Goal: Find specific page/section: Find specific page/section

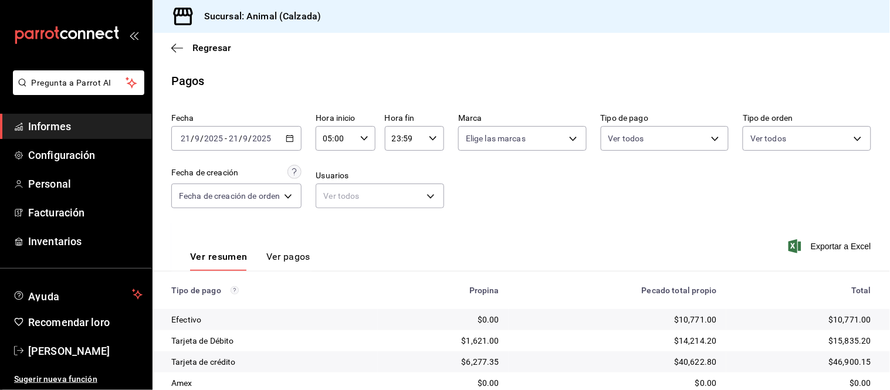
scroll to position [128, 0]
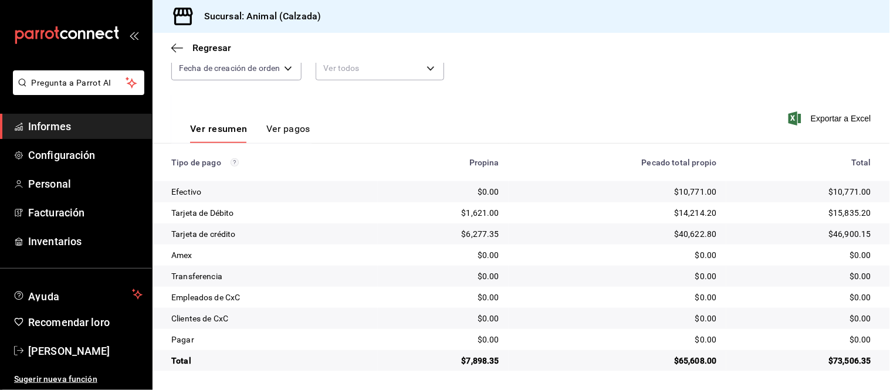
click at [278, 136] on button "Ver pagos" at bounding box center [288, 133] width 44 height 21
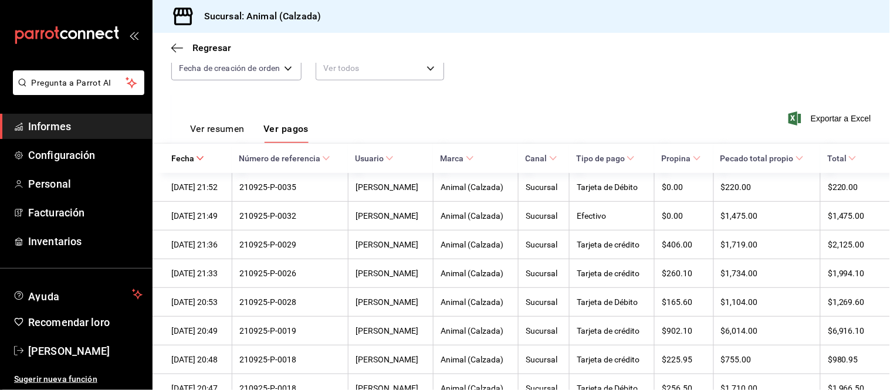
click at [221, 127] on font "Ver resumen" at bounding box center [217, 128] width 55 height 11
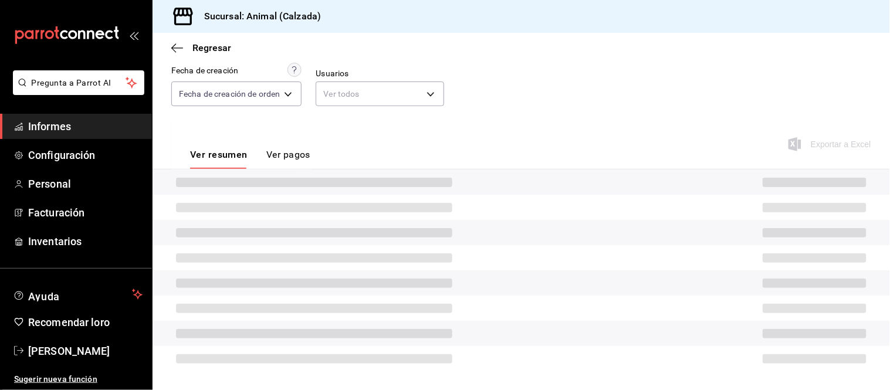
scroll to position [128, 0]
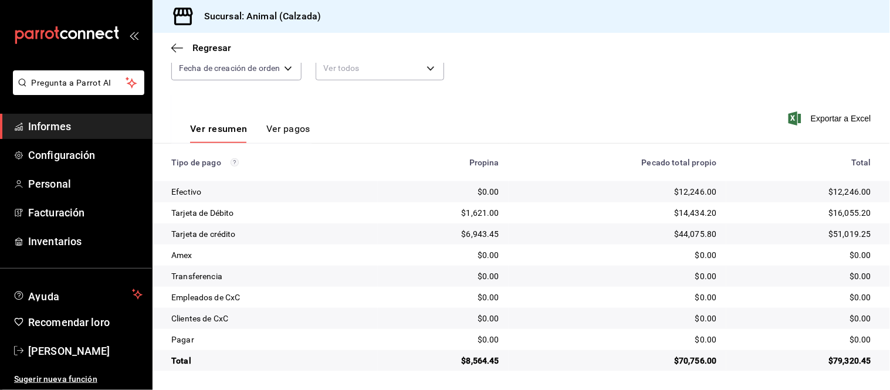
click at [288, 138] on button "Ver pagos" at bounding box center [288, 133] width 44 height 21
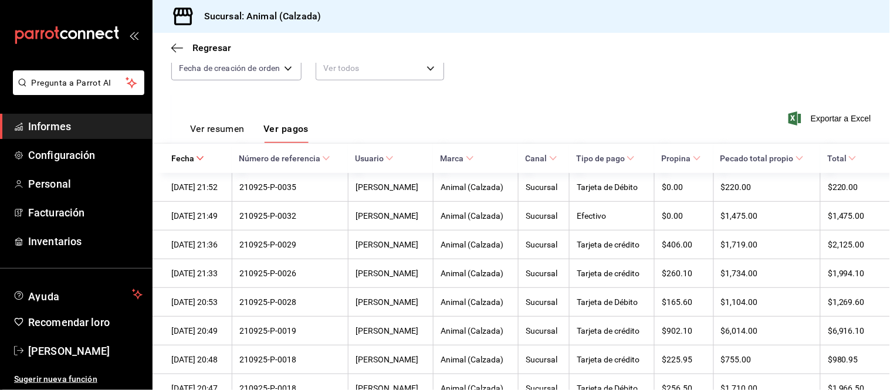
click at [227, 124] on font "Ver resumen" at bounding box center [217, 128] width 55 height 11
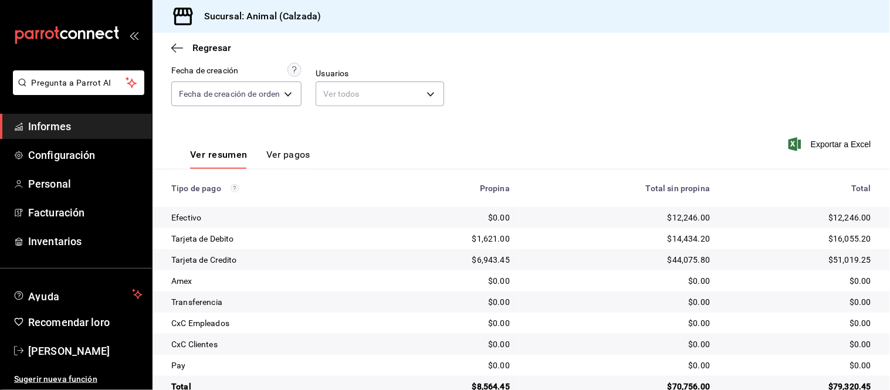
scroll to position [128, 0]
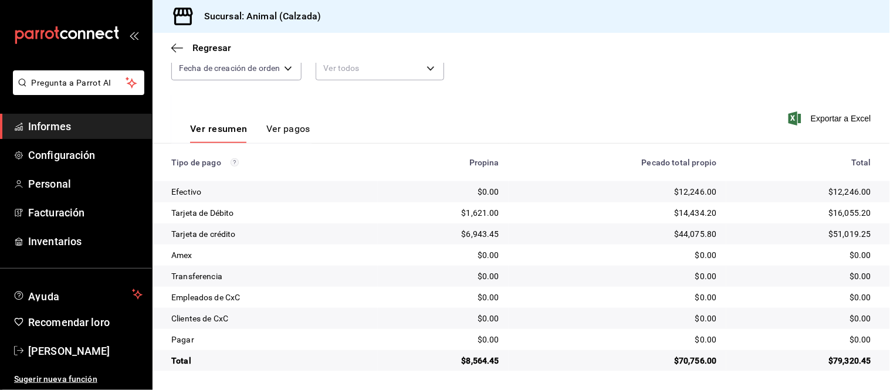
click at [284, 127] on font "Ver pagos" at bounding box center [288, 128] width 44 height 11
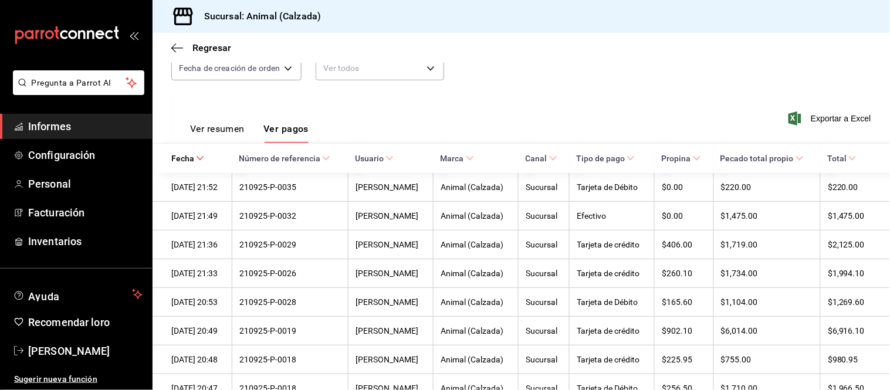
click at [235, 134] on font "Ver resumen" at bounding box center [217, 128] width 55 height 11
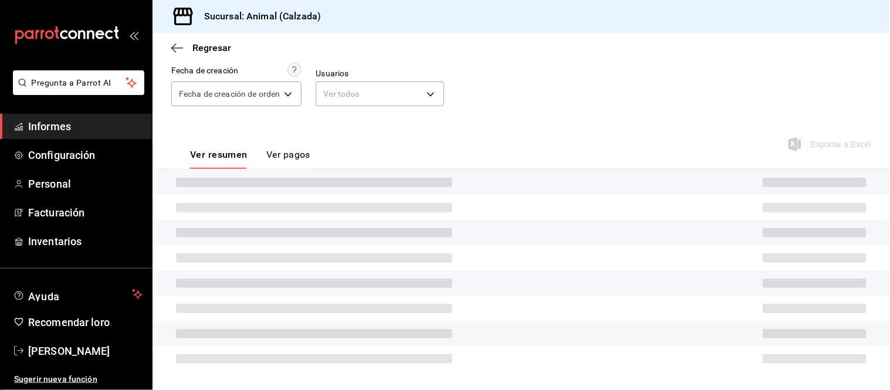
scroll to position [128, 0]
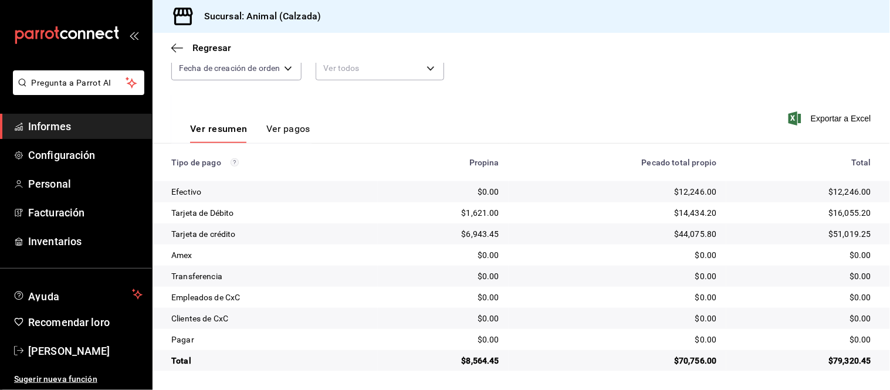
click at [288, 133] on font "Ver pagos" at bounding box center [288, 128] width 44 height 11
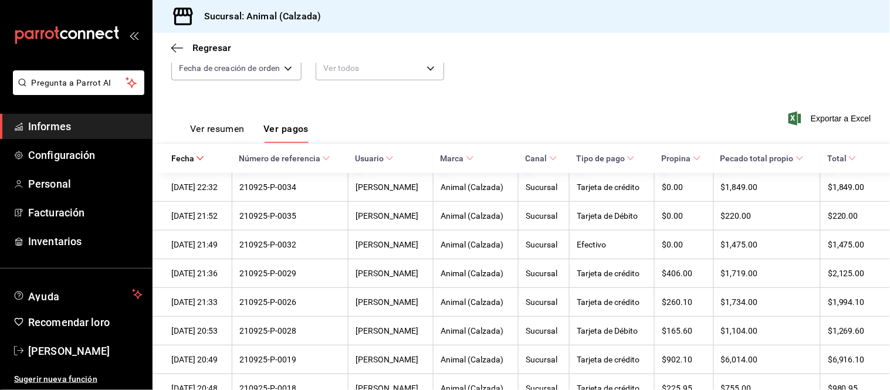
click at [232, 131] on font "Ver resumen" at bounding box center [217, 128] width 55 height 11
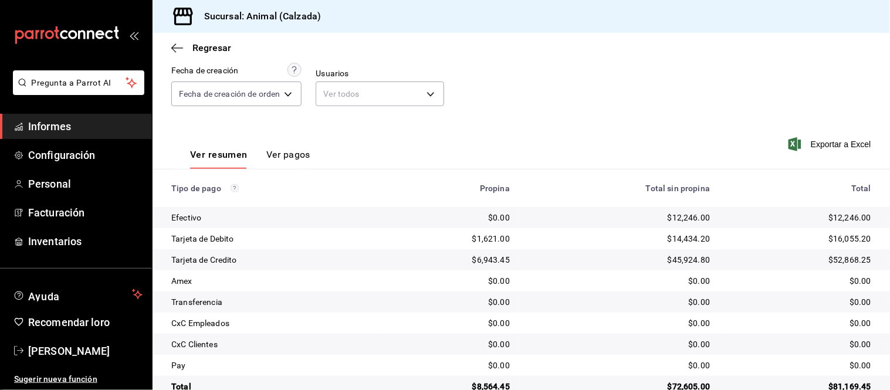
scroll to position [128, 0]
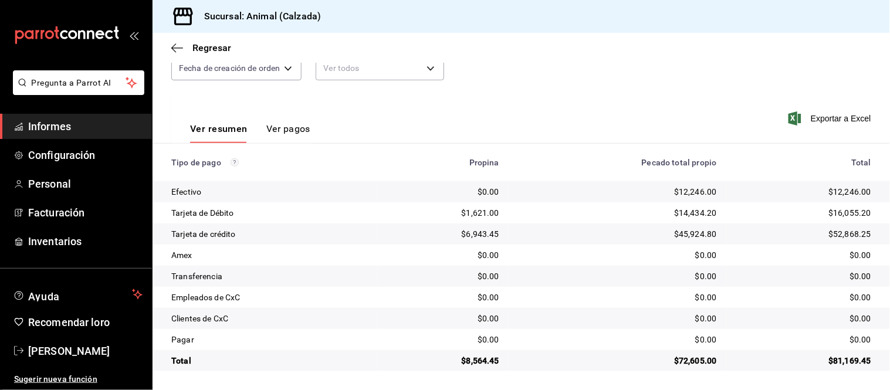
click at [226, 178] on th "Tipo de pago" at bounding box center [265, 163] width 225 height 38
click at [276, 127] on font "Ver pagos" at bounding box center [288, 128] width 44 height 11
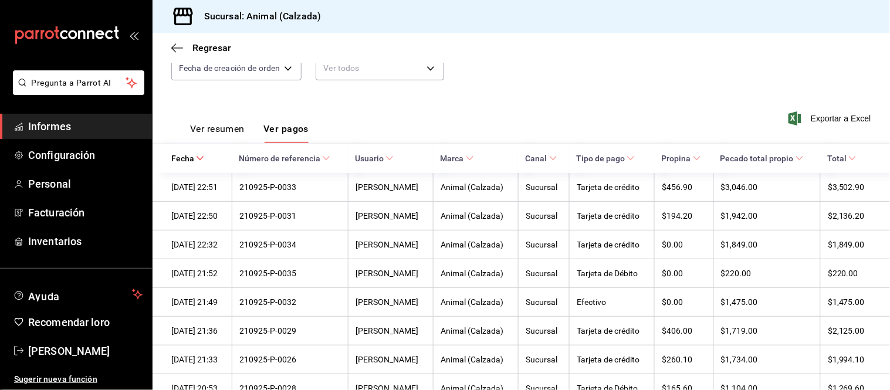
click at [232, 126] on font "Ver resumen" at bounding box center [217, 128] width 55 height 11
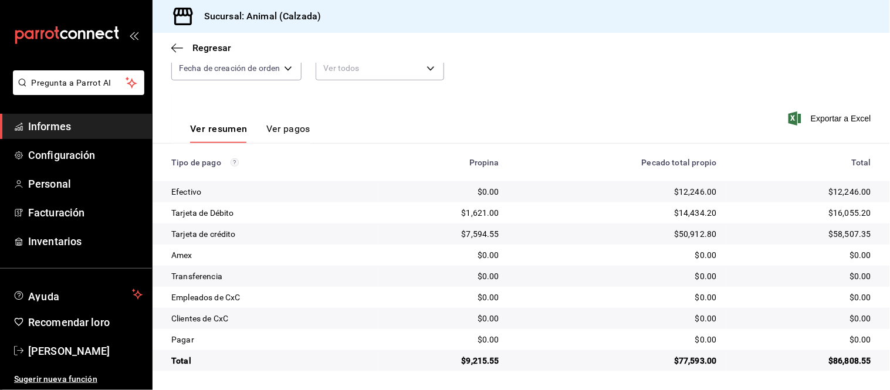
scroll to position [63, 0]
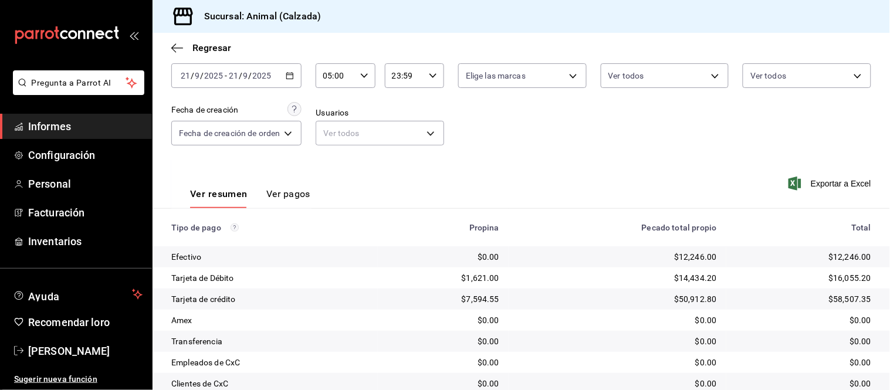
click at [282, 198] on font "Ver pagos" at bounding box center [288, 193] width 44 height 11
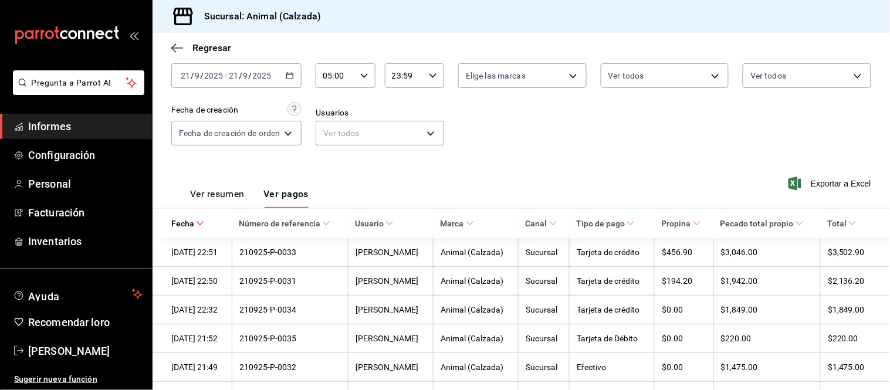
click at [219, 198] on font "Ver resumen" at bounding box center [217, 193] width 55 height 11
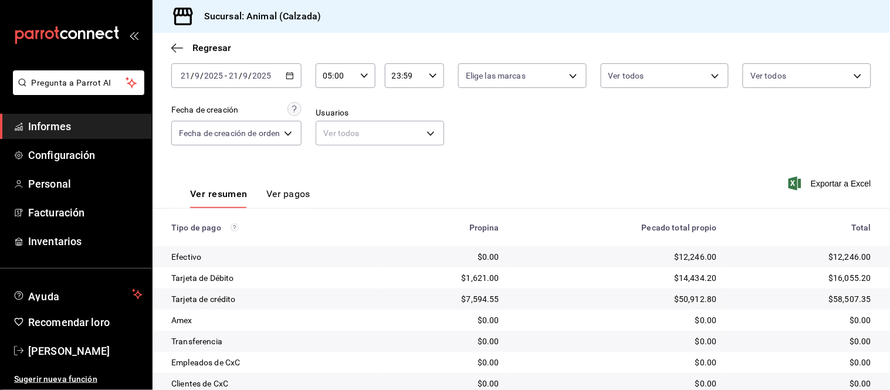
click at [300, 192] on font "Ver pagos" at bounding box center [288, 193] width 44 height 11
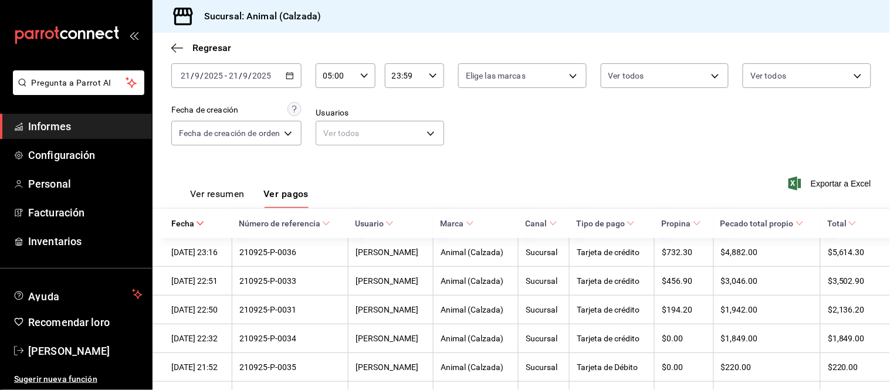
click at [235, 195] on font "Ver resumen" at bounding box center [217, 193] width 55 height 11
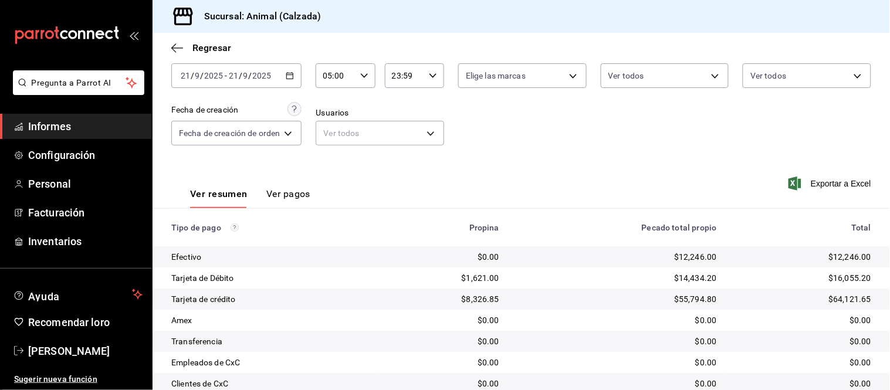
scroll to position [128, 0]
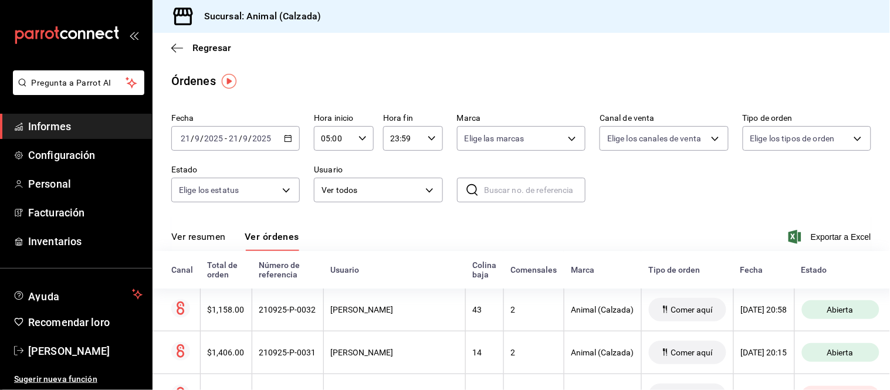
click at [218, 236] on font "Ver resumen" at bounding box center [198, 236] width 55 height 11
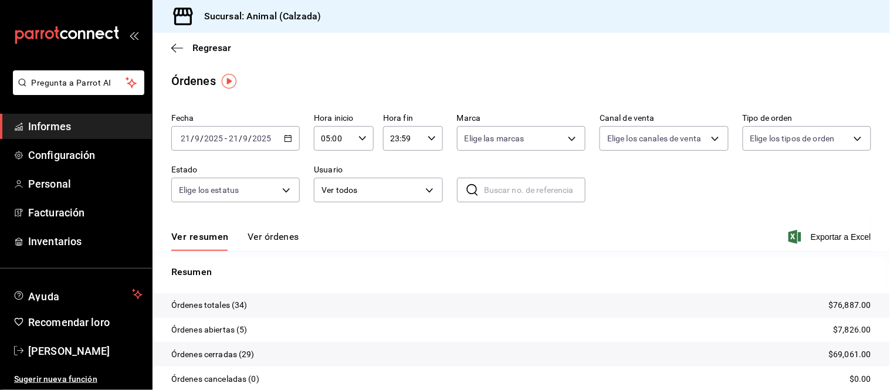
click at [269, 238] on font "Ver órdenes" at bounding box center [274, 236] width 52 height 11
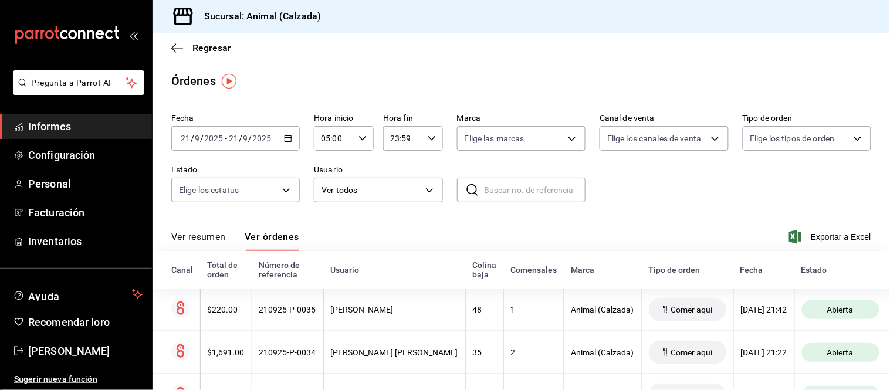
click at [208, 241] on font "Ver resumen" at bounding box center [198, 236] width 55 height 11
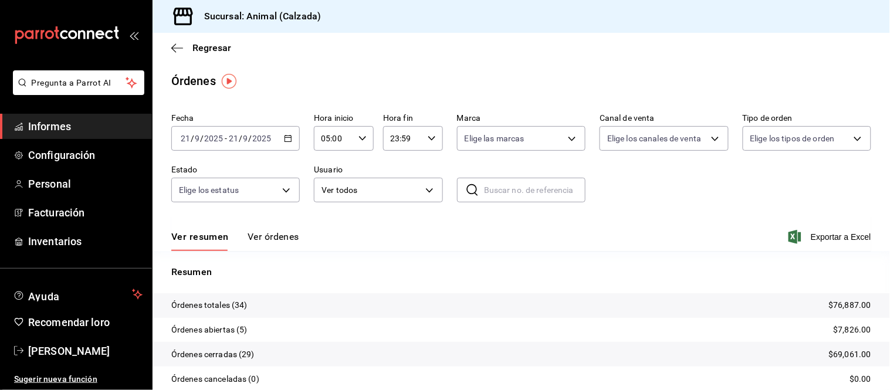
click at [278, 235] on font "Ver órdenes" at bounding box center [274, 236] width 52 height 11
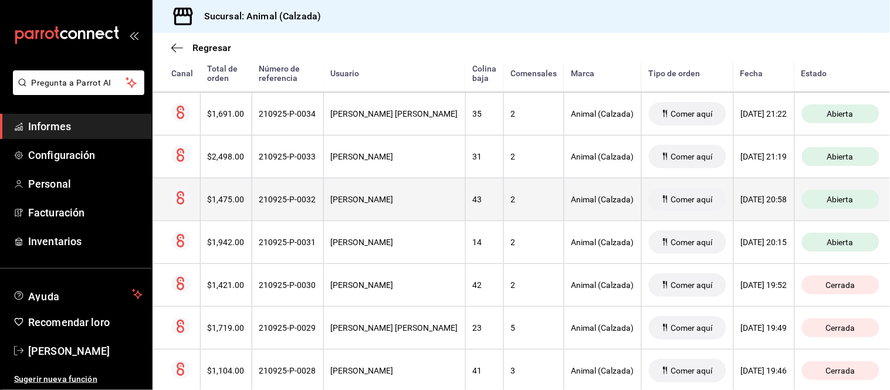
scroll to position [195, 0]
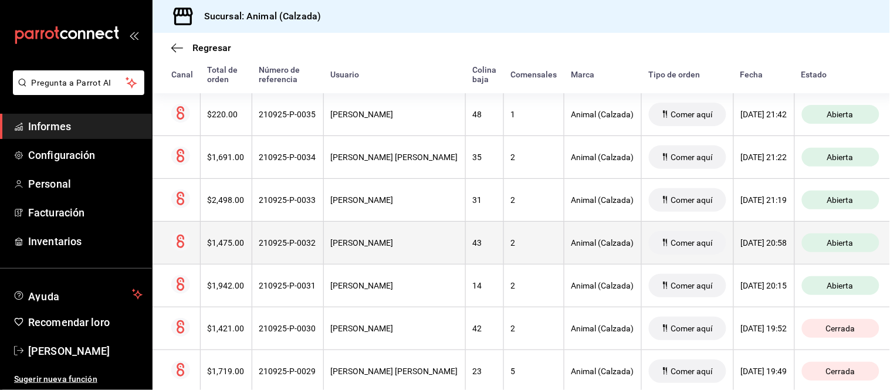
click at [421, 300] on th "[PERSON_NAME]" at bounding box center [394, 285] width 142 height 43
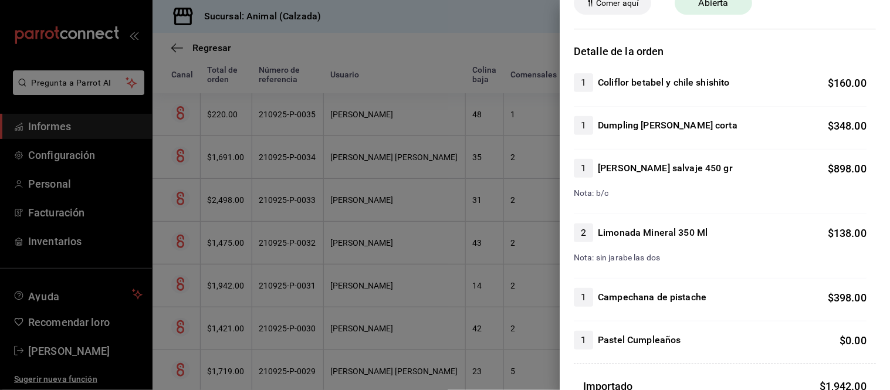
scroll to position [130, 0]
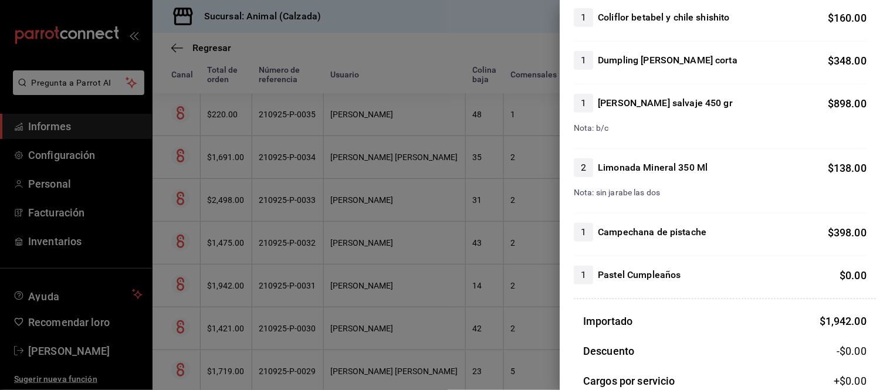
click at [448, 320] on div at bounding box center [445, 195] width 890 height 390
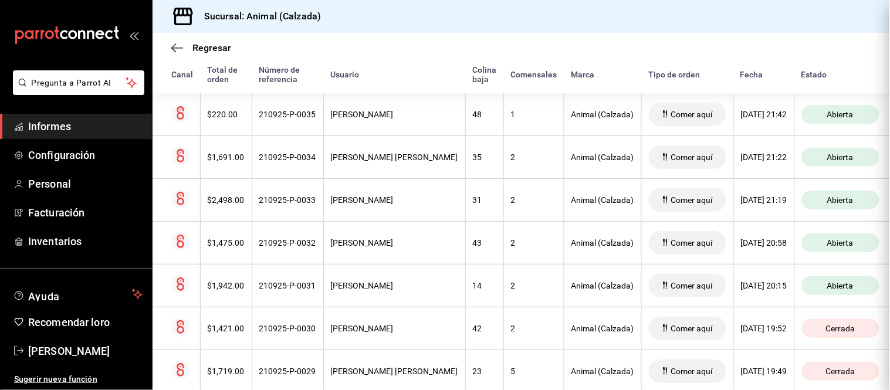
scroll to position [0, 0]
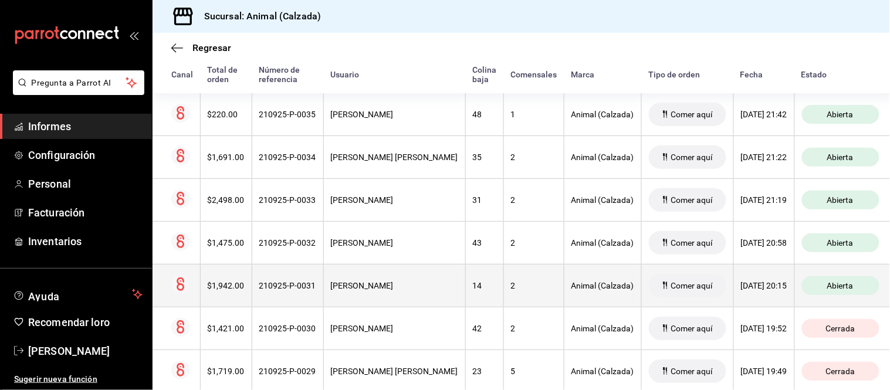
click at [473, 289] on div "14" at bounding box center [484, 285] width 23 height 9
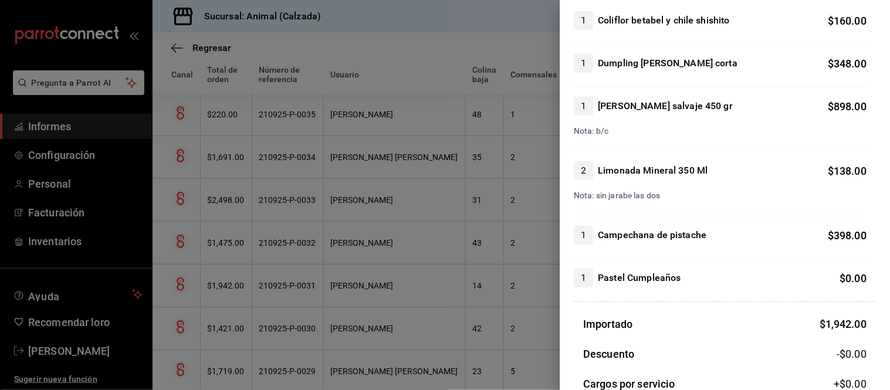
scroll to position [195, 0]
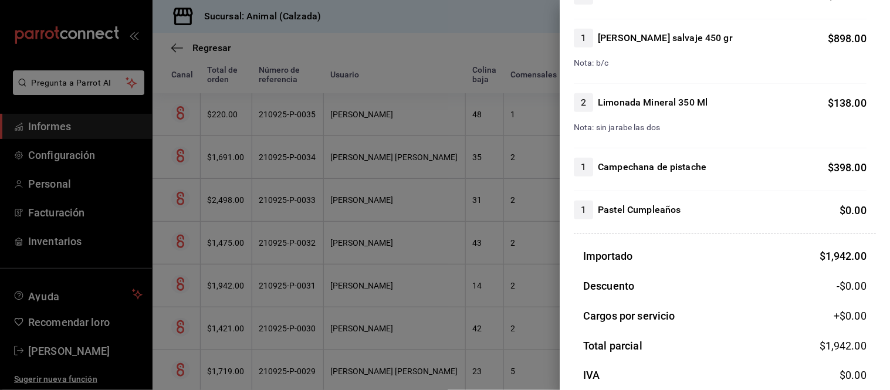
drag, startPoint x: 490, startPoint y: 288, endPoint x: 486, endPoint y: 280, distance: 8.7
click at [489, 288] on div at bounding box center [445, 195] width 890 height 390
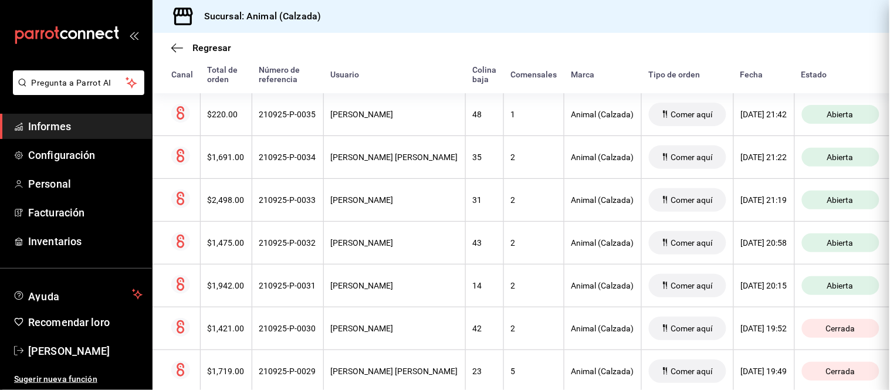
scroll to position [0, 0]
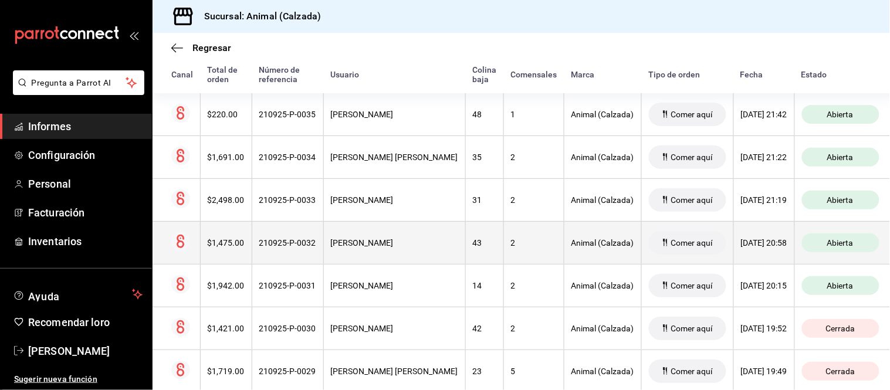
click at [473, 248] on div "43" at bounding box center [484, 242] width 23 height 9
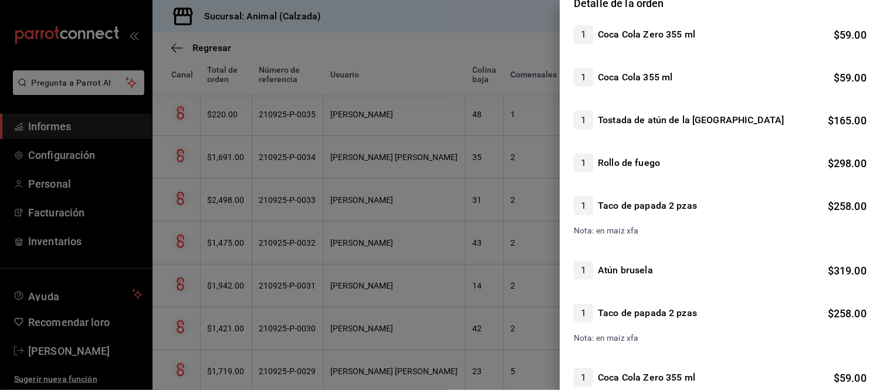
scroll to position [130, 0]
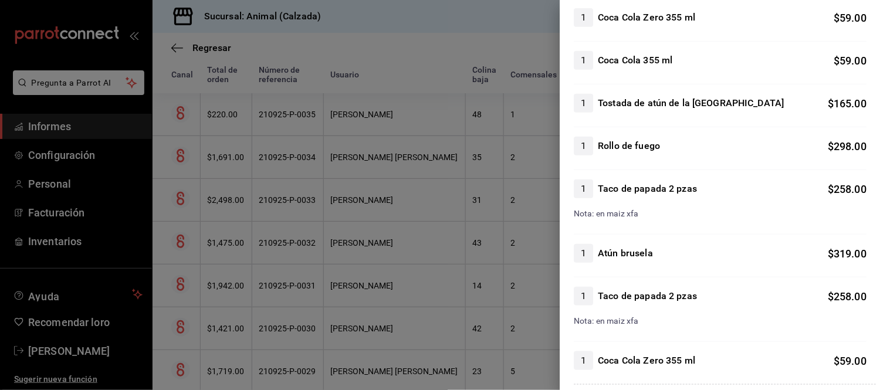
click at [406, 250] on div at bounding box center [445, 195] width 890 height 390
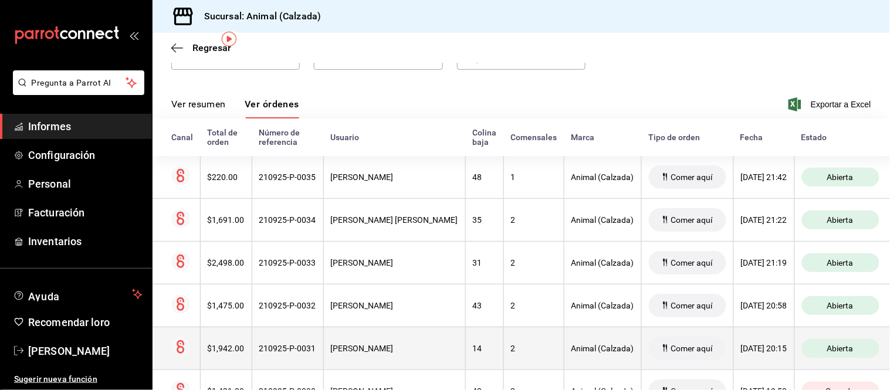
scroll to position [0, 0]
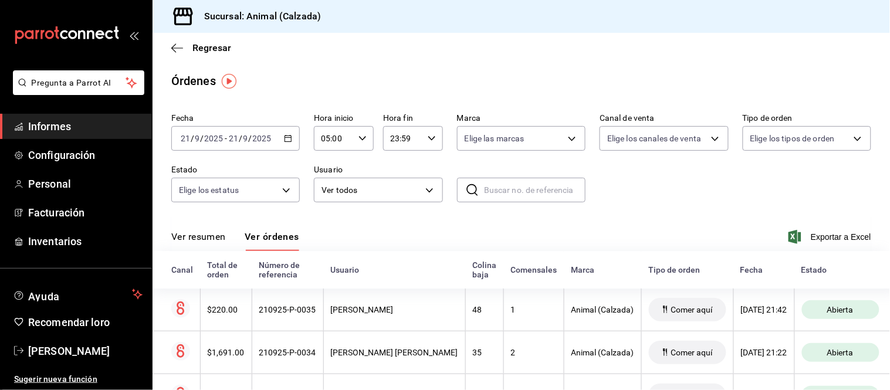
click at [198, 245] on button "Ver resumen" at bounding box center [198, 241] width 55 height 21
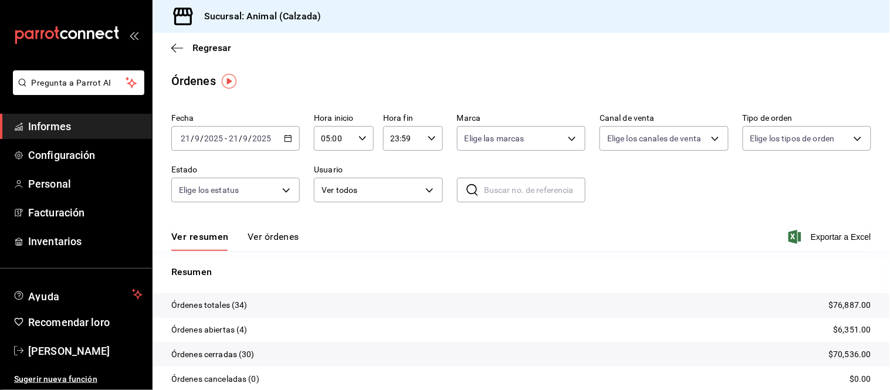
click at [271, 236] on font "Ver órdenes" at bounding box center [274, 236] width 52 height 11
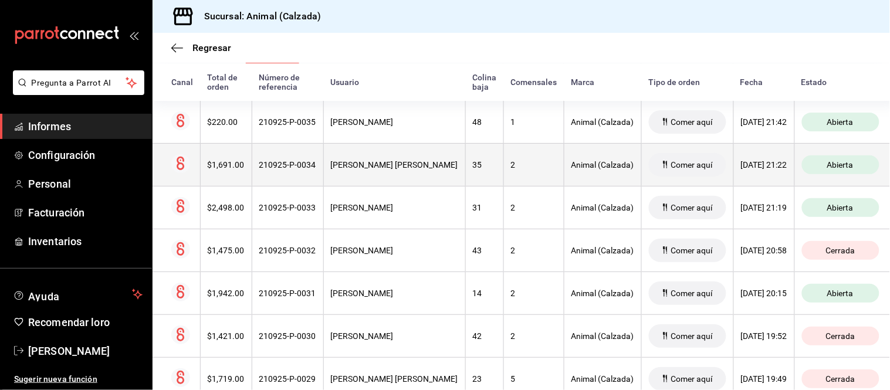
scroll to position [195, 0]
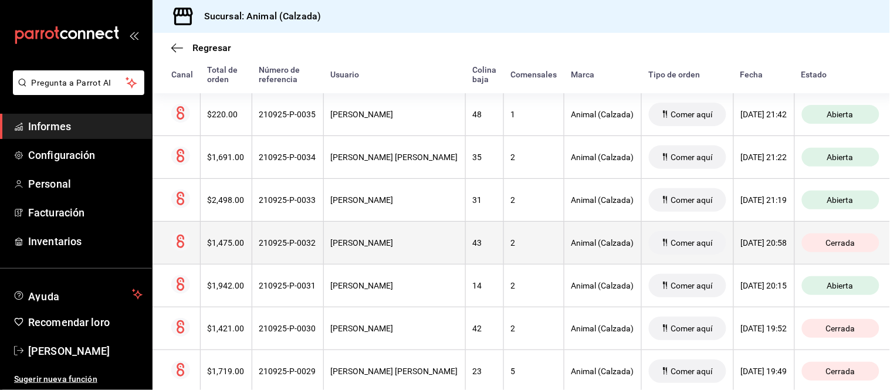
click at [517, 254] on th "2" at bounding box center [534, 242] width 60 height 43
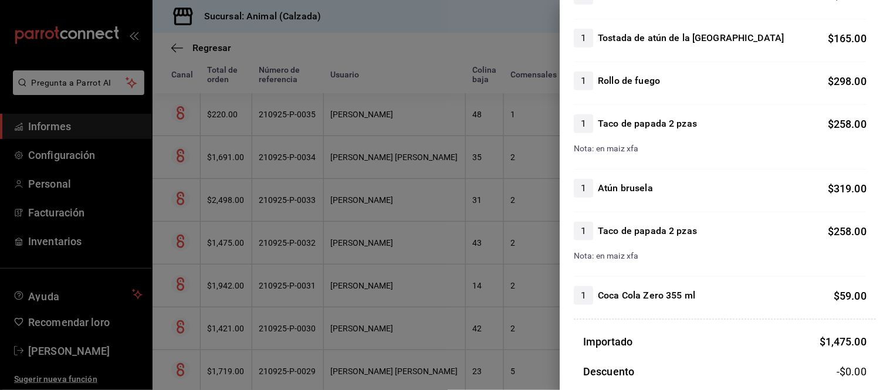
click at [411, 285] on div at bounding box center [445, 195] width 890 height 390
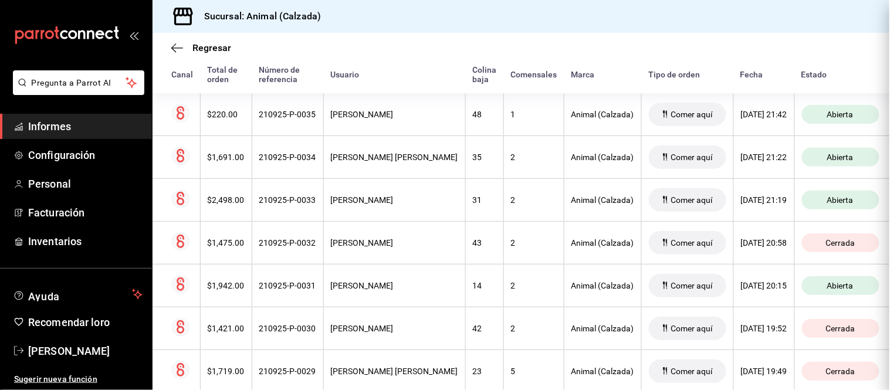
scroll to position [0, 0]
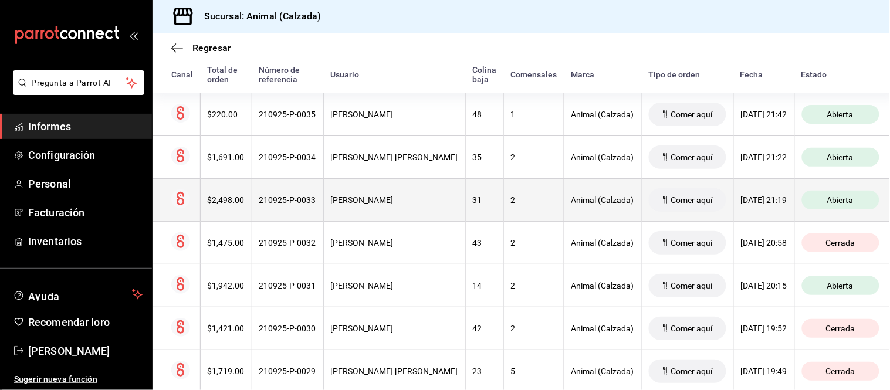
click at [410, 212] on th "[PERSON_NAME]" at bounding box center [394, 199] width 142 height 43
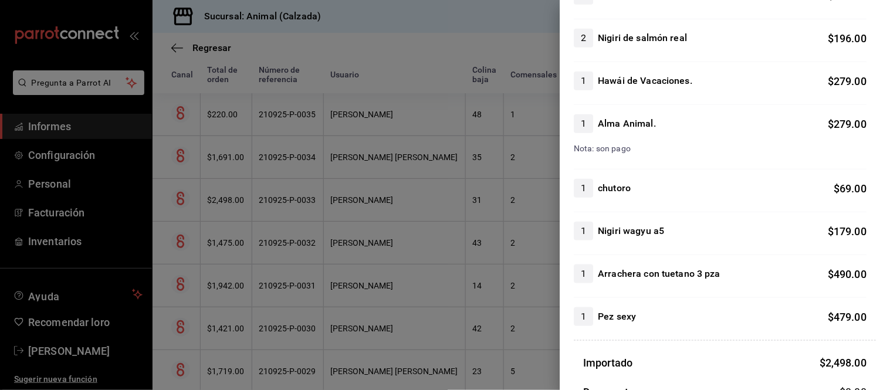
scroll to position [261, 0]
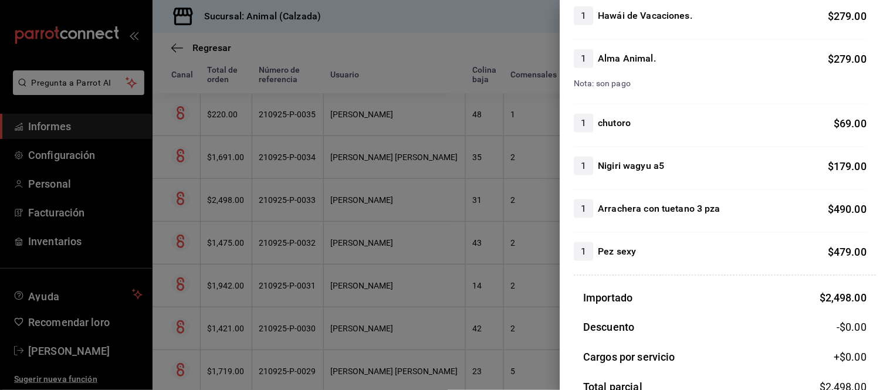
click at [454, 267] on div at bounding box center [445, 195] width 890 height 390
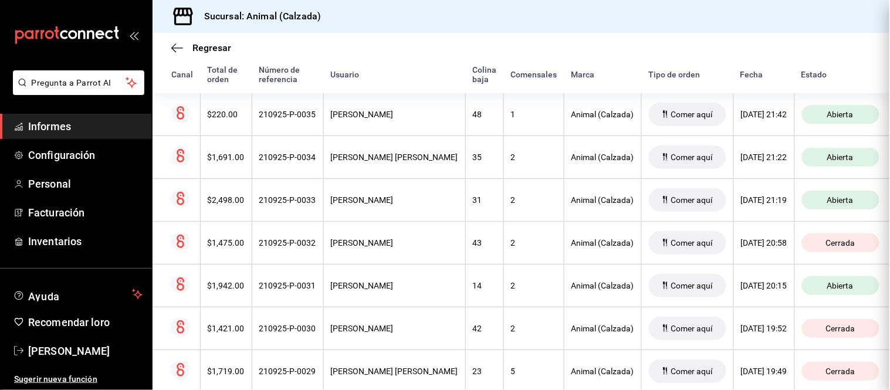
scroll to position [0, 0]
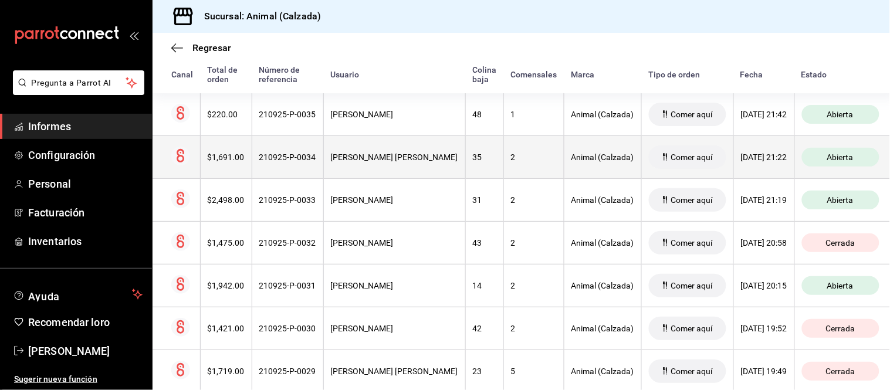
click at [465, 151] on th "35" at bounding box center [484, 157] width 38 height 43
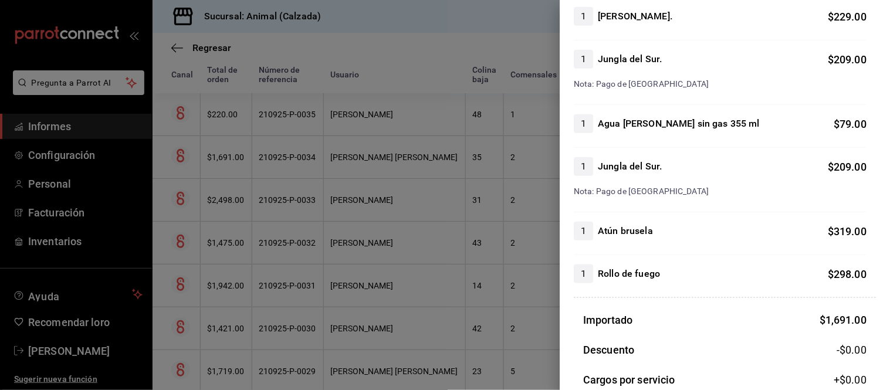
scroll to position [195, 0]
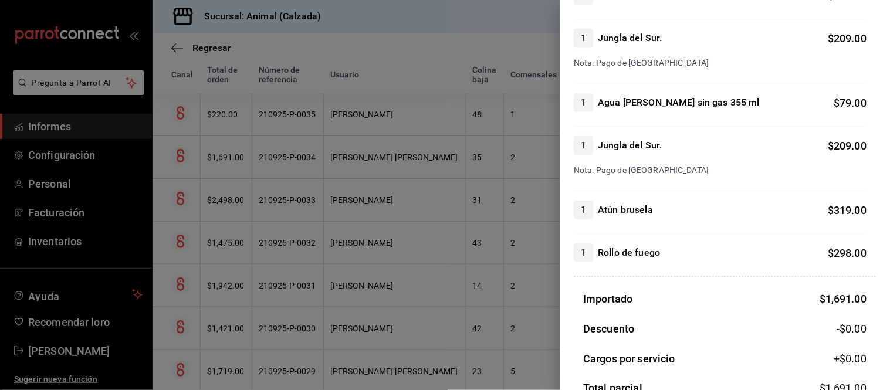
click at [504, 195] on div at bounding box center [445, 195] width 890 height 390
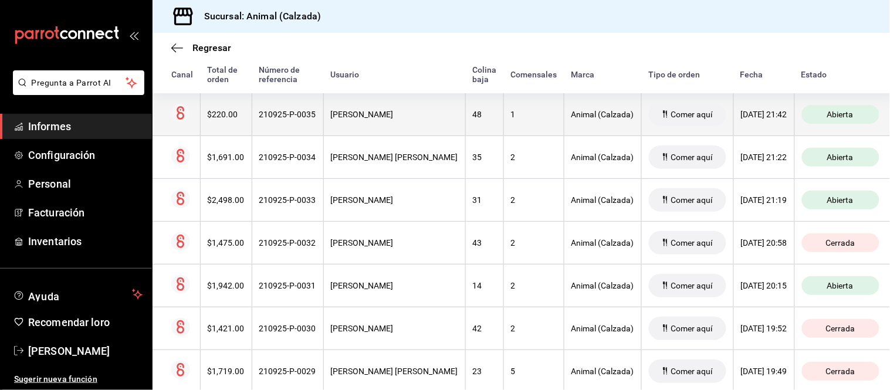
click at [512, 132] on th "1" at bounding box center [534, 114] width 60 height 43
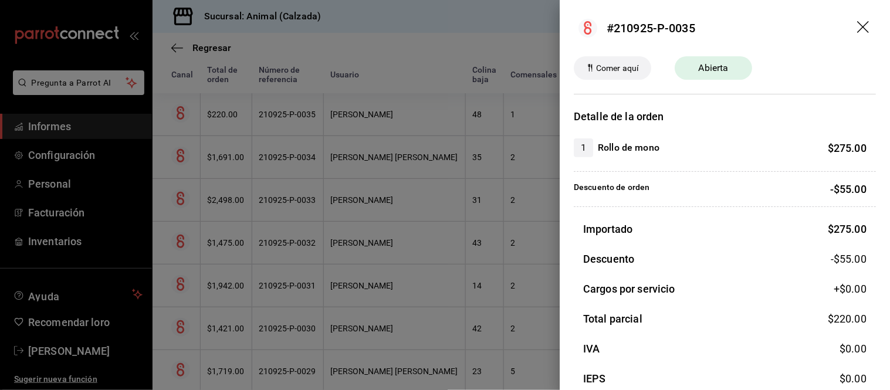
click at [472, 238] on div at bounding box center [445, 195] width 890 height 390
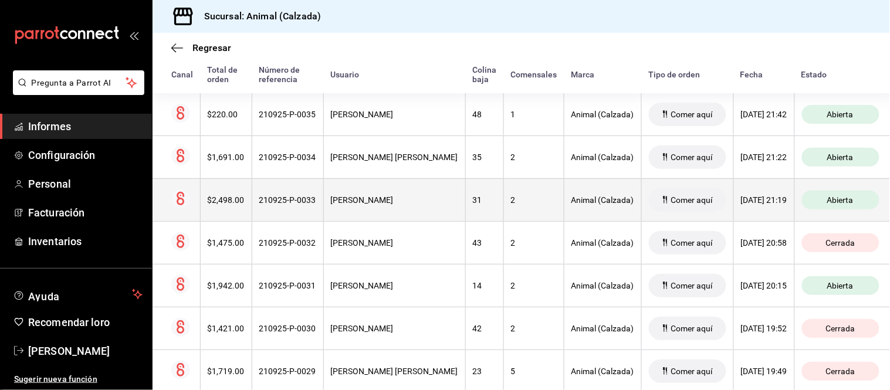
click at [465, 206] on th "31" at bounding box center [484, 199] width 38 height 43
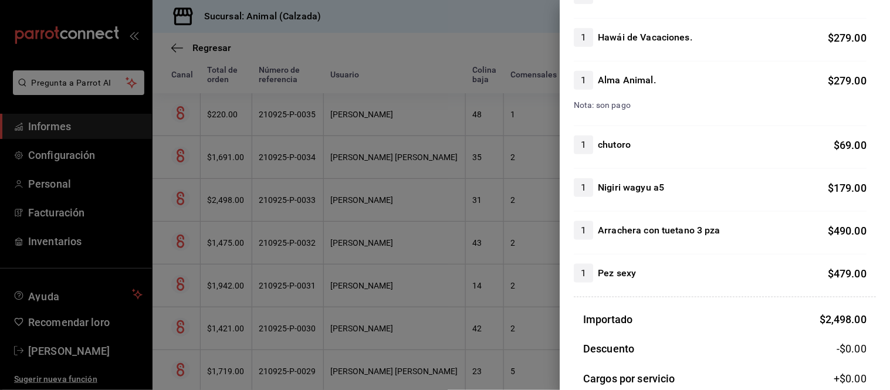
scroll to position [261, 0]
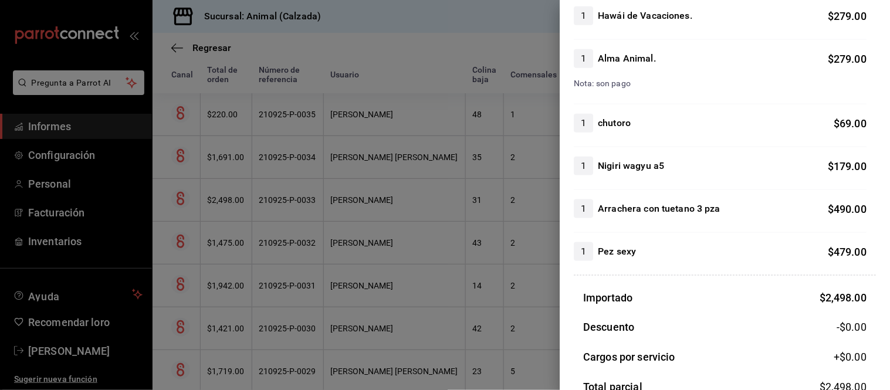
click at [531, 339] on div at bounding box center [445, 195] width 890 height 390
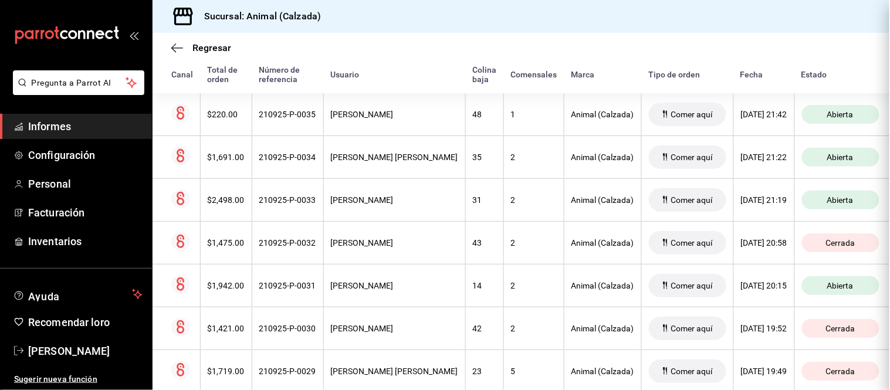
scroll to position [0, 0]
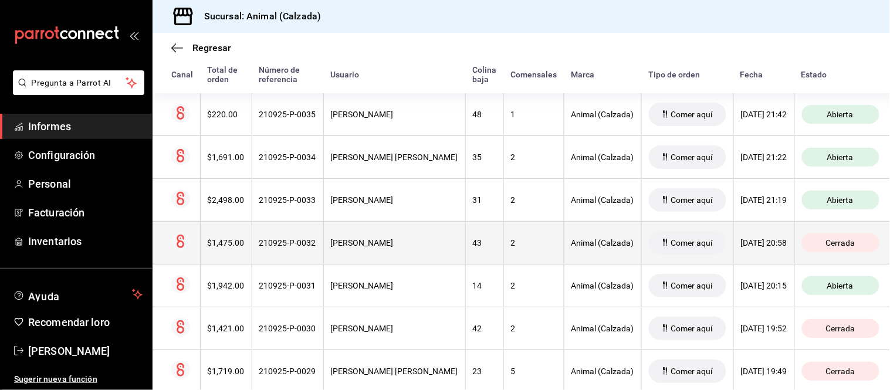
click at [473, 243] on div "43" at bounding box center [484, 242] width 23 height 9
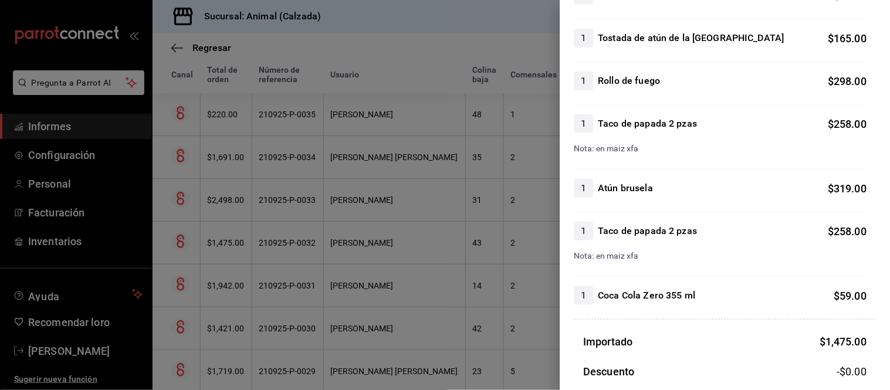
scroll to position [261, 0]
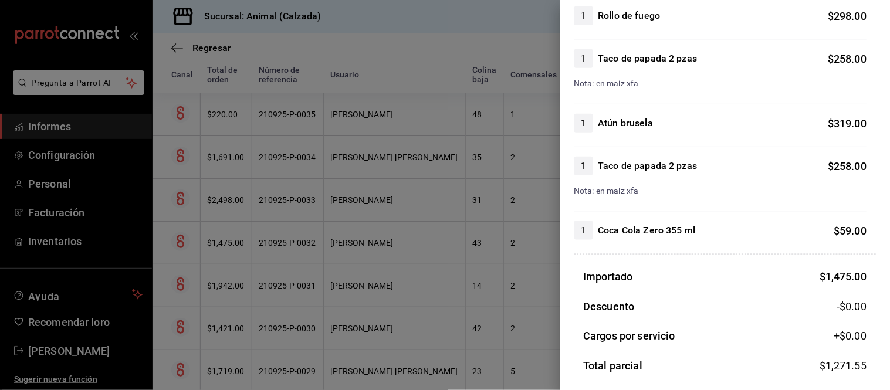
click at [489, 296] on div at bounding box center [445, 195] width 890 height 390
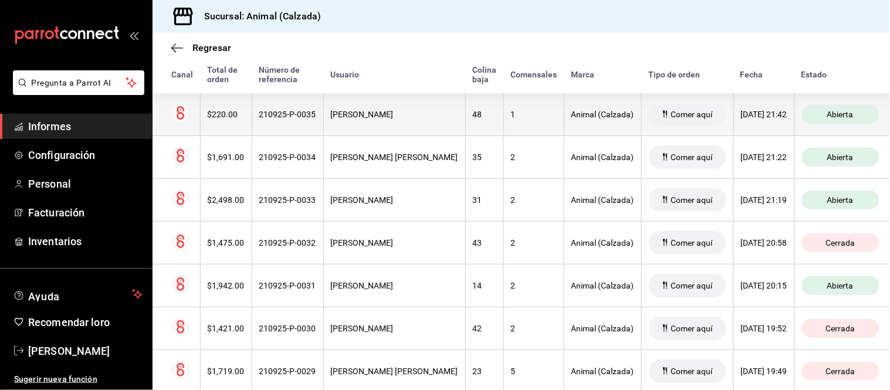
click at [408, 124] on th "[PERSON_NAME]" at bounding box center [394, 114] width 142 height 43
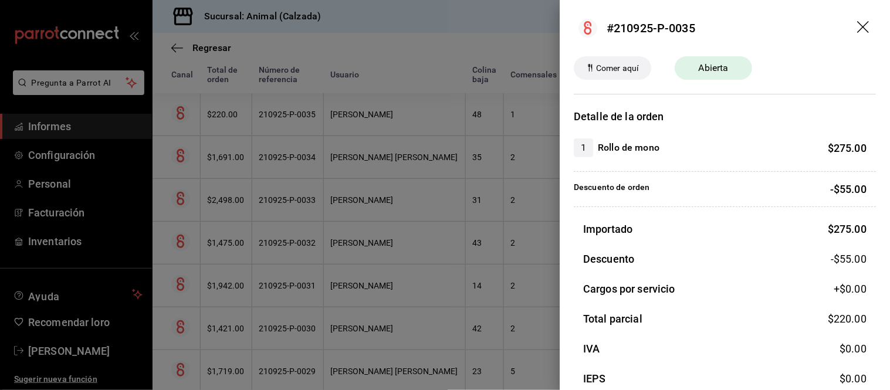
click at [369, 142] on div at bounding box center [445, 195] width 890 height 390
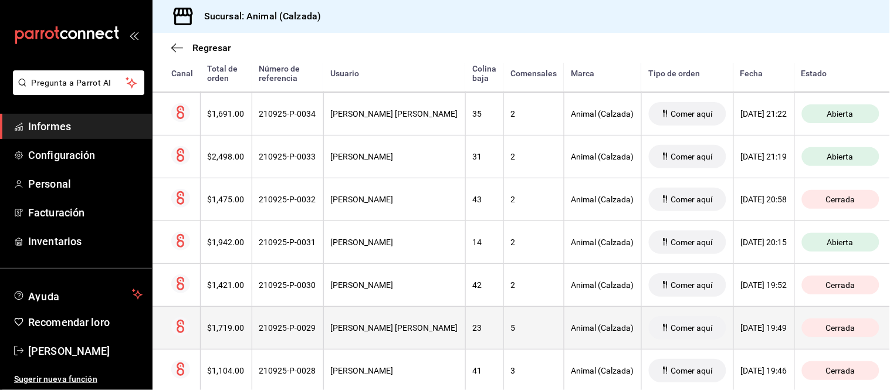
scroll to position [326, 0]
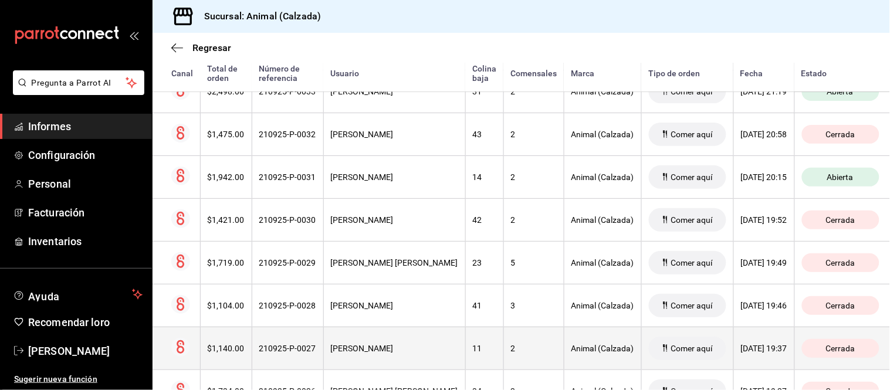
click at [504, 337] on th "2" at bounding box center [534, 348] width 60 height 43
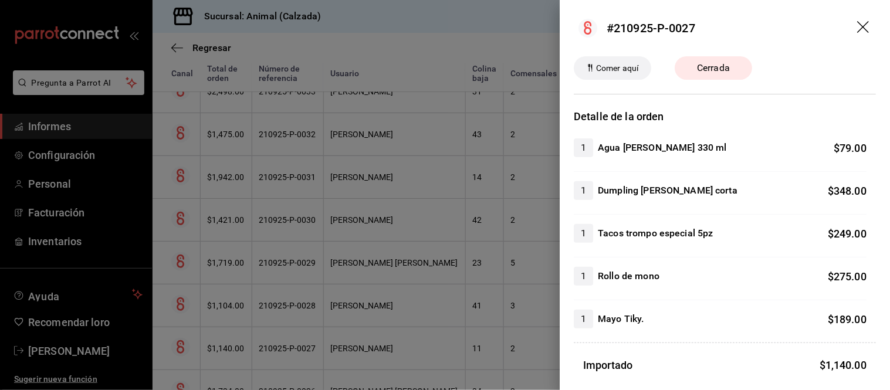
click at [460, 302] on div at bounding box center [445, 195] width 890 height 390
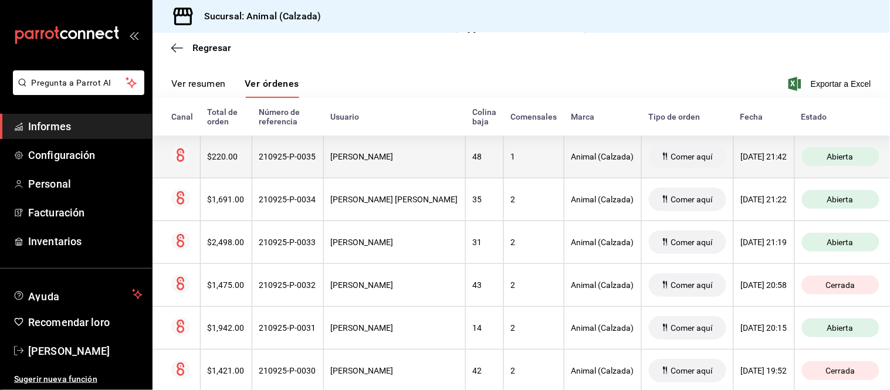
scroll to position [130, 0]
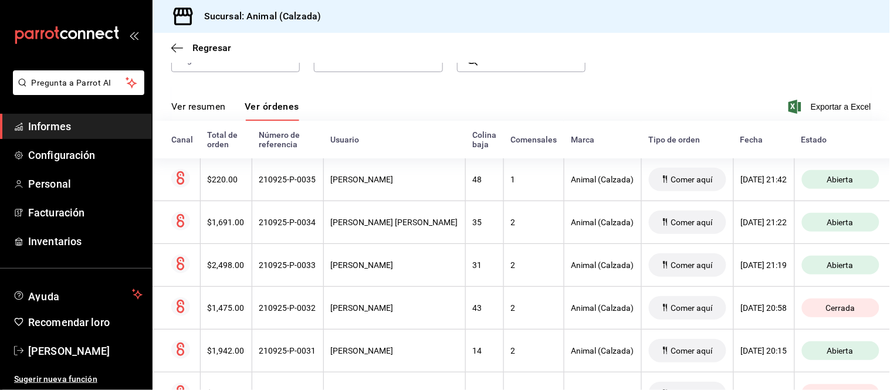
click at [212, 108] on font "Ver resumen" at bounding box center [198, 106] width 55 height 11
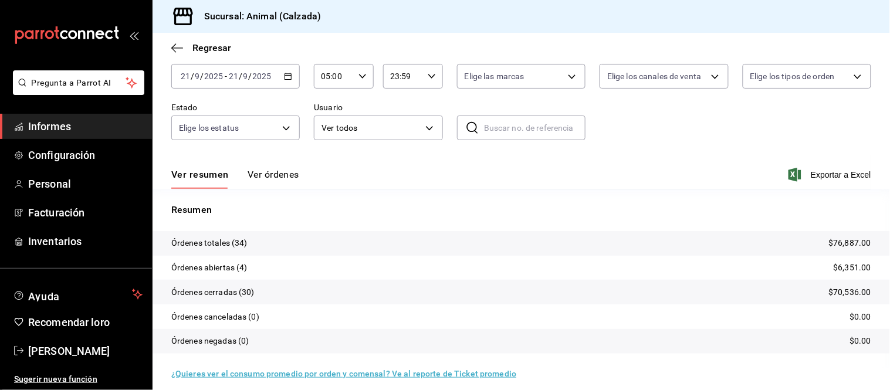
scroll to position [71, 0]
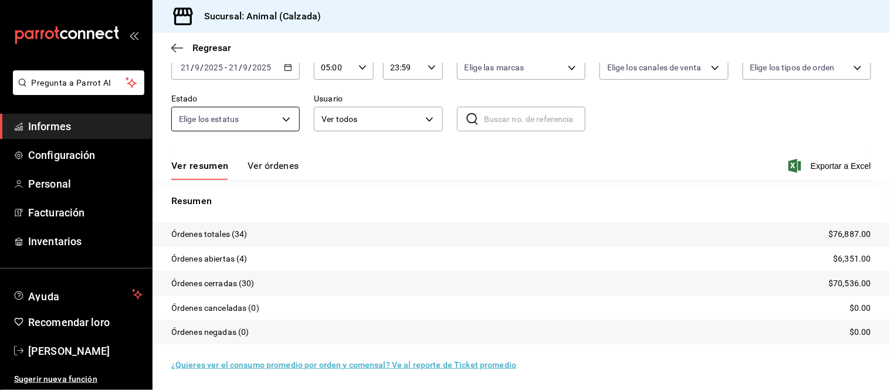
click at [263, 169] on font "Ver órdenes" at bounding box center [274, 165] width 52 height 11
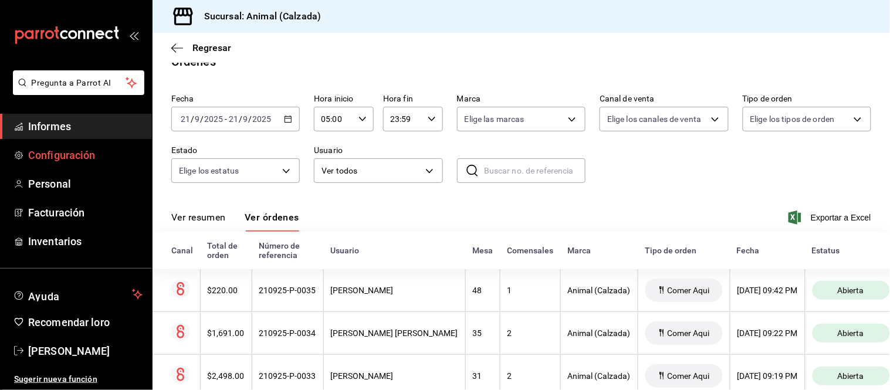
scroll to position [71, 0]
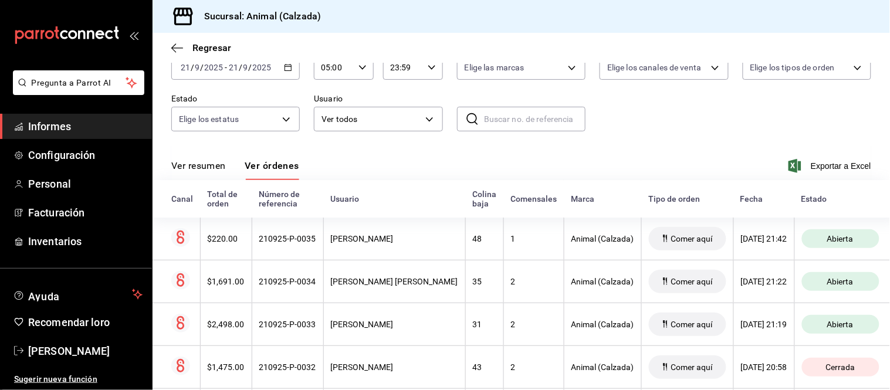
click at [210, 167] on font "Ver resumen" at bounding box center [198, 165] width 55 height 11
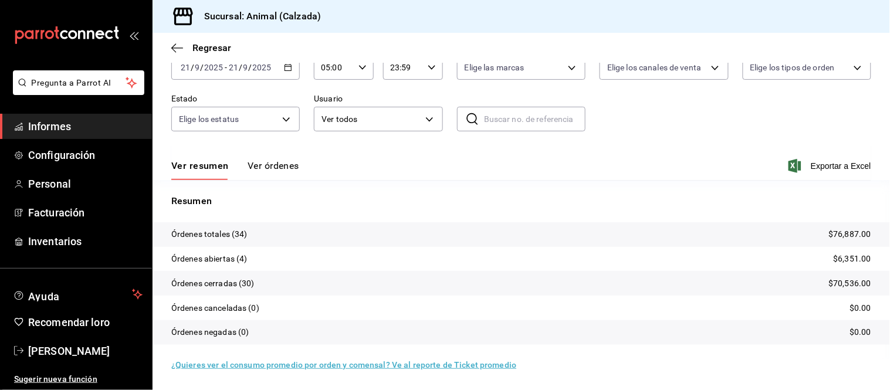
click at [265, 164] on font "Ver órdenes" at bounding box center [274, 165] width 52 height 11
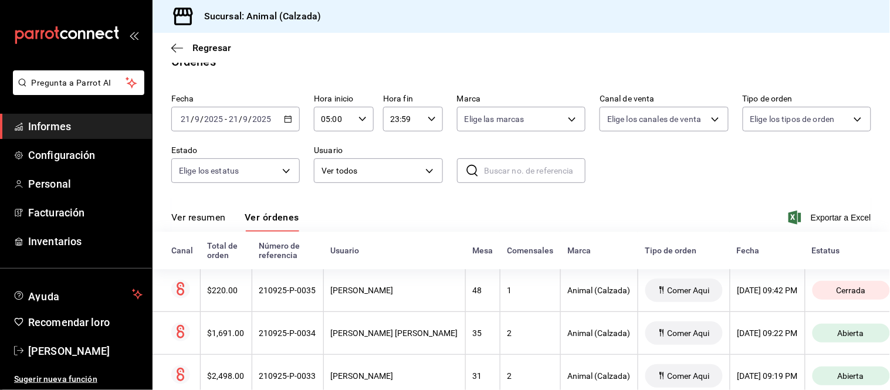
scroll to position [71, 0]
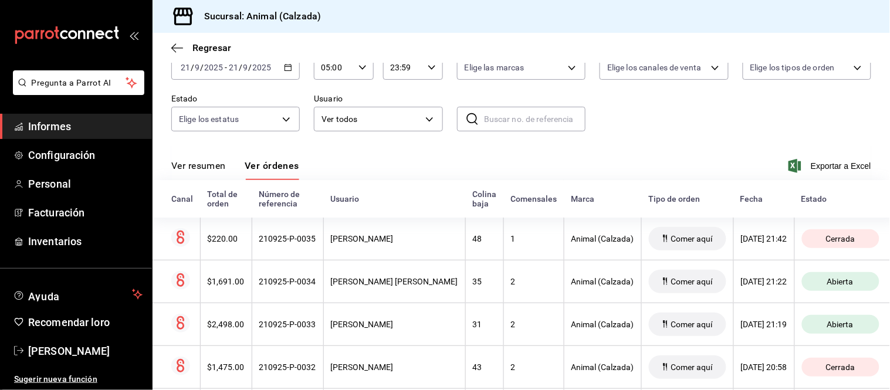
click at [221, 171] on font "Ver resumen" at bounding box center [198, 165] width 55 height 11
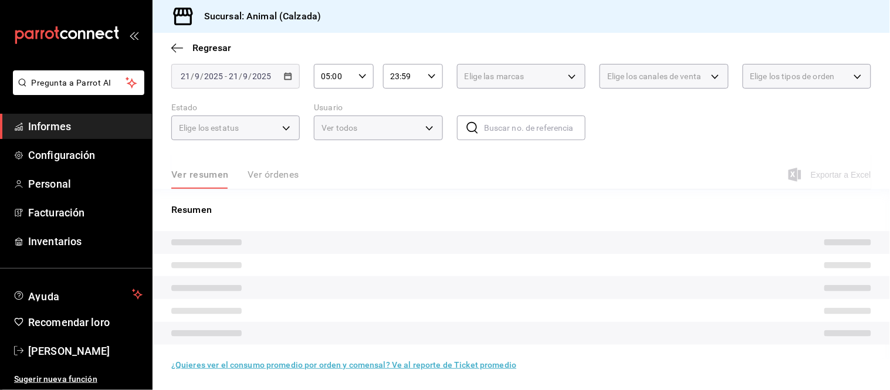
scroll to position [71, 0]
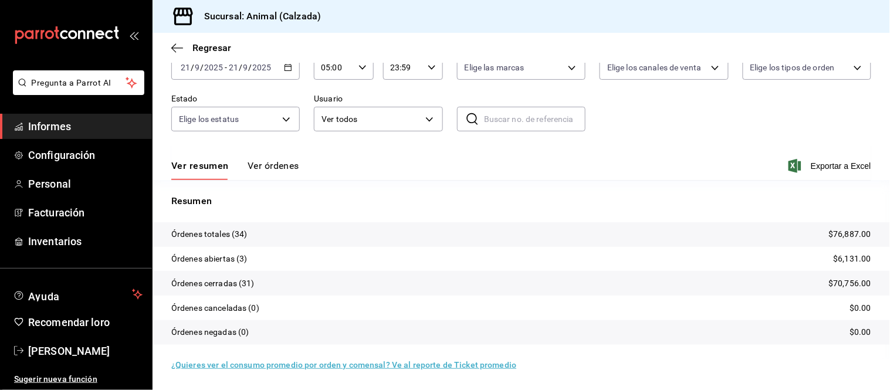
click at [248, 171] on font "Ver órdenes" at bounding box center [274, 165] width 52 height 11
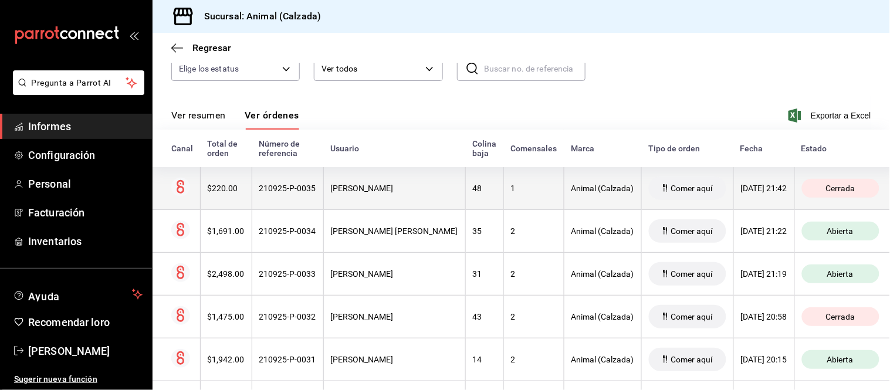
scroll to position [136, 0]
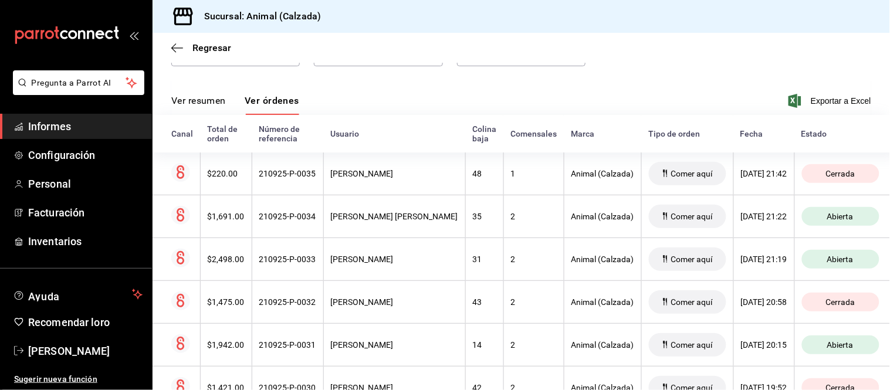
click at [206, 109] on button "Ver resumen" at bounding box center [198, 104] width 55 height 21
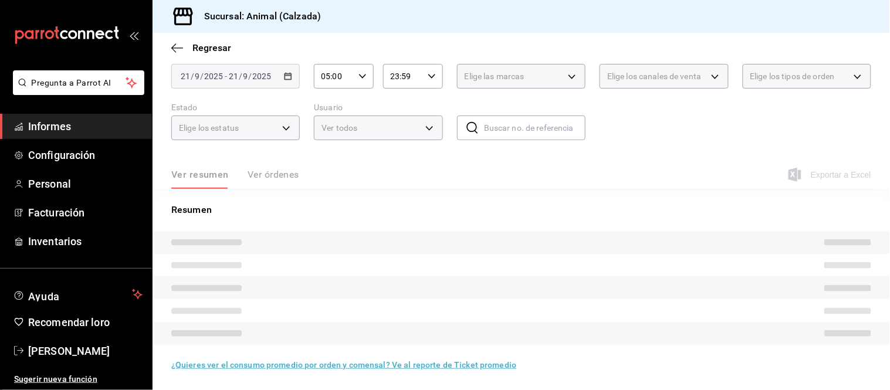
scroll to position [71, 0]
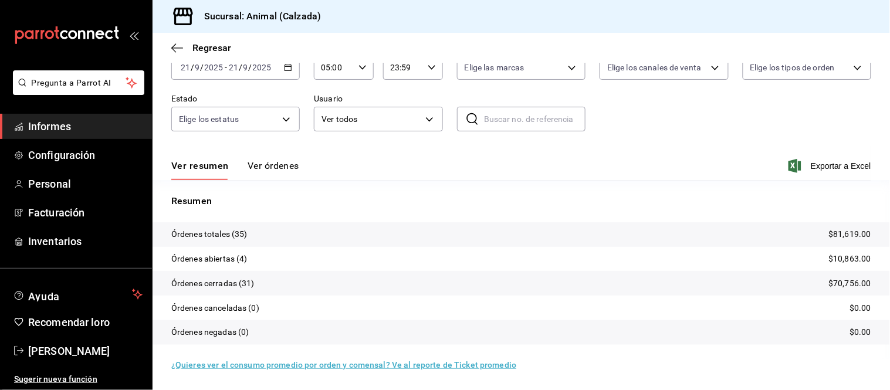
click at [266, 160] on font "Ver órdenes" at bounding box center [274, 166] width 52 height 12
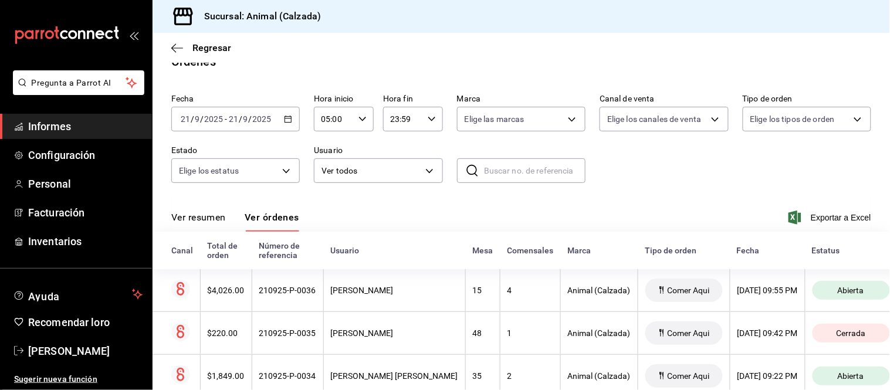
scroll to position [71, 0]
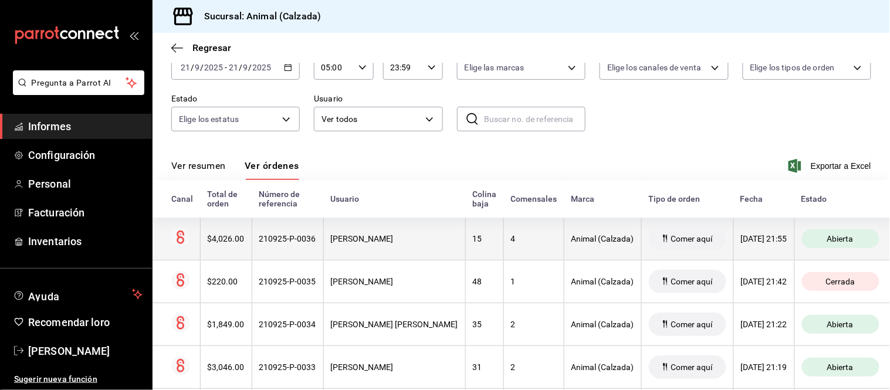
click at [386, 243] on font "[PERSON_NAME]" at bounding box center [362, 238] width 63 height 9
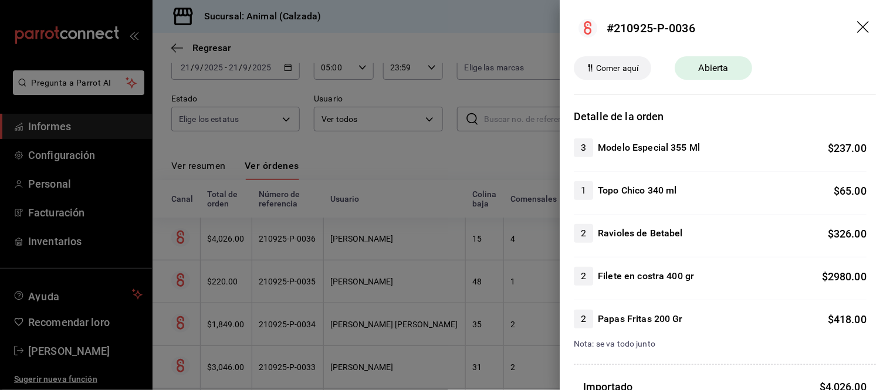
click at [450, 326] on div at bounding box center [445, 195] width 890 height 390
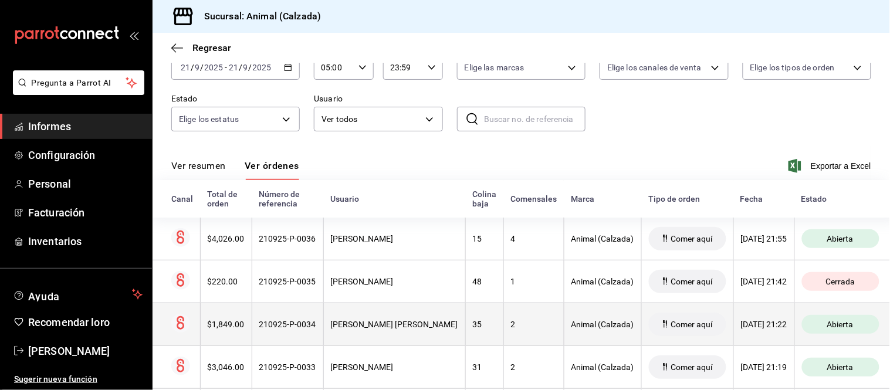
click at [504, 336] on th "2" at bounding box center [534, 324] width 60 height 43
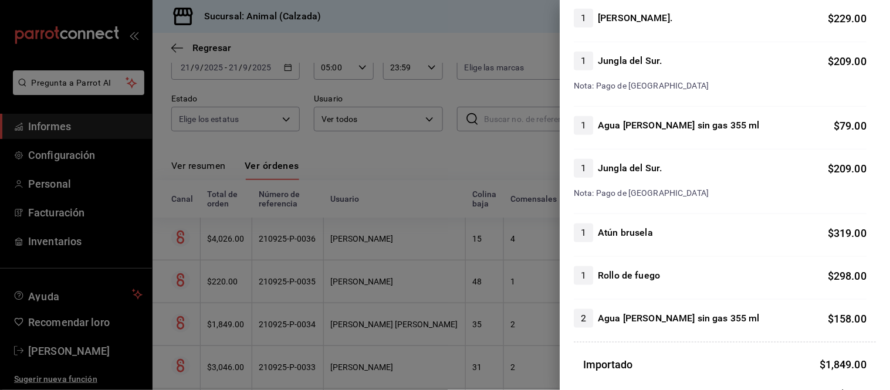
scroll to position [195, 0]
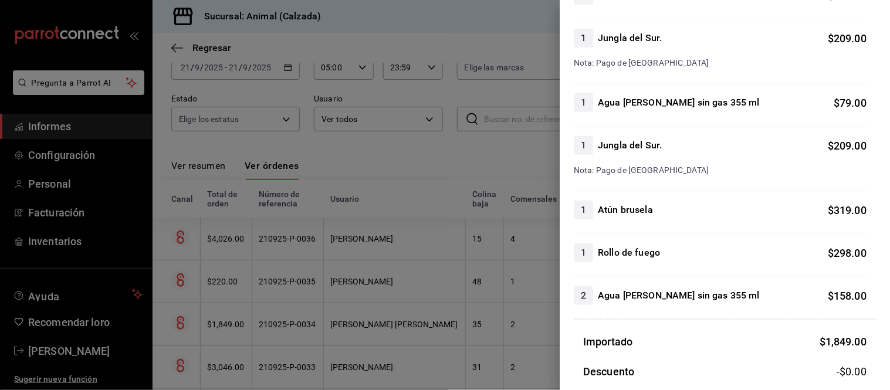
click at [410, 359] on div at bounding box center [445, 195] width 890 height 390
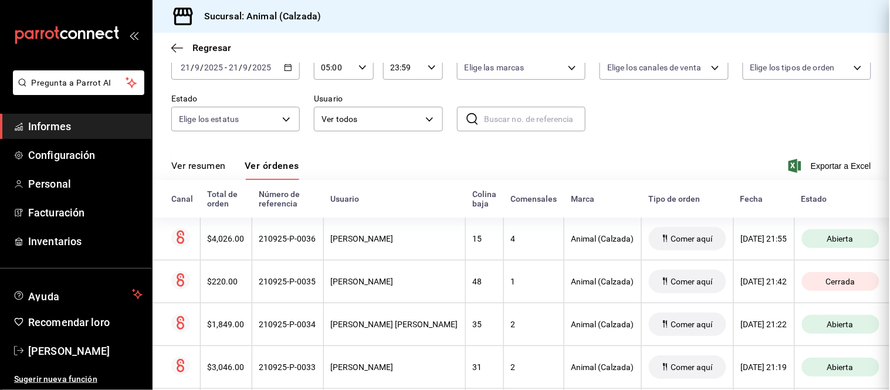
scroll to position [0, 0]
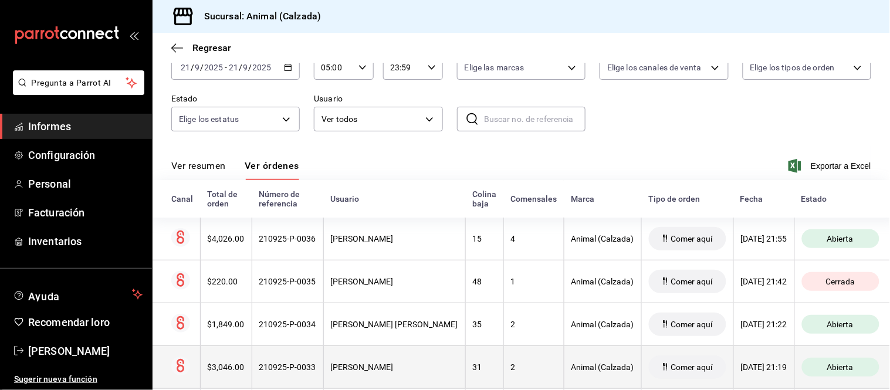
click at [409, 354] on th "[PERSON_NAME]" at bounding box center [394, 367] width 142 height 43
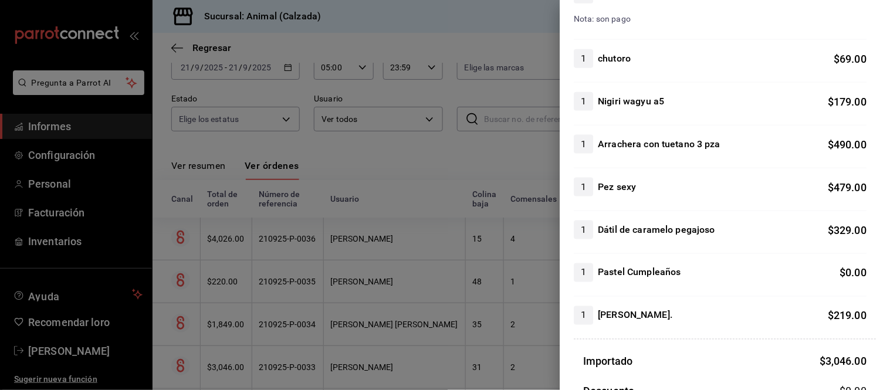
scroll to position [326, 0]
click at [443, 346] on div at bounding box center [445, 195] width 890 height 390
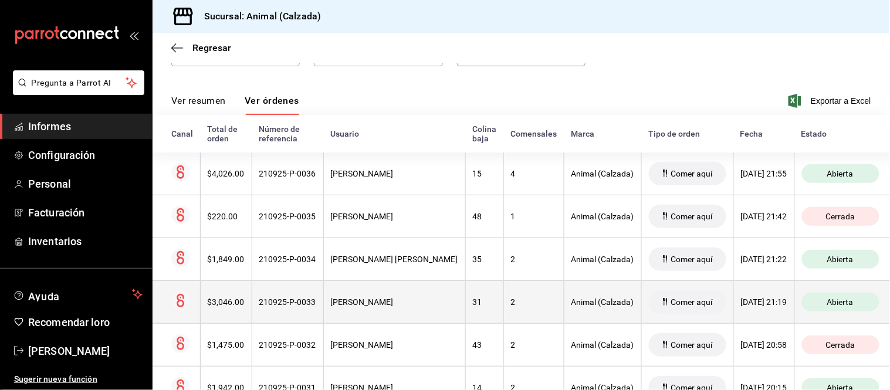
scroll to position [201, 0]
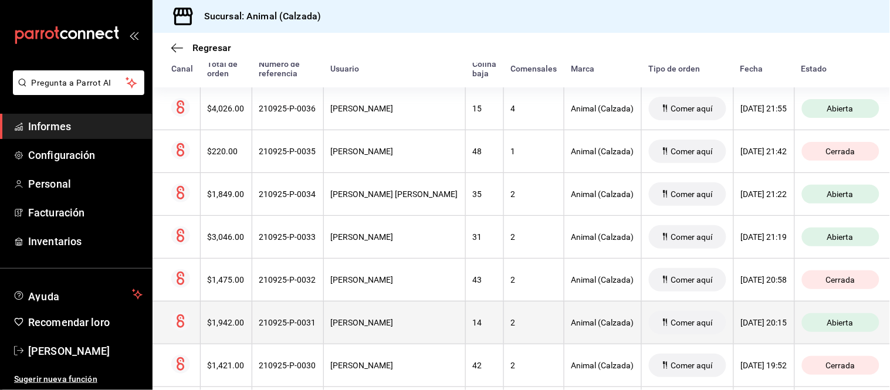
click at [430, 326] on th "[PERSON_NAME]" at bounding box center [394, 322] width 142 height 43
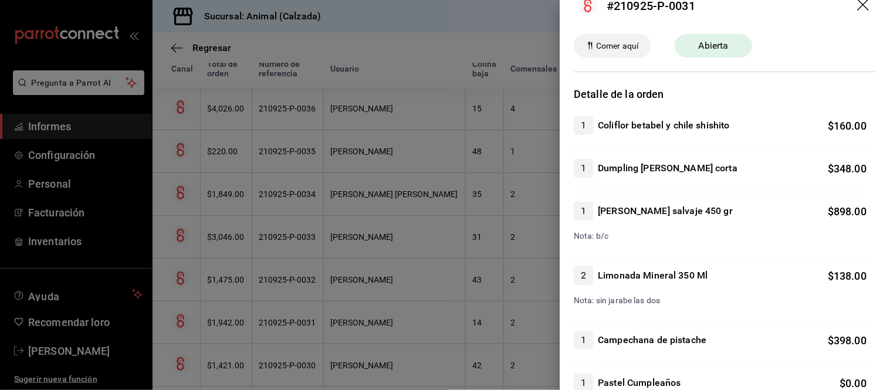
scroll to position [0, 0]
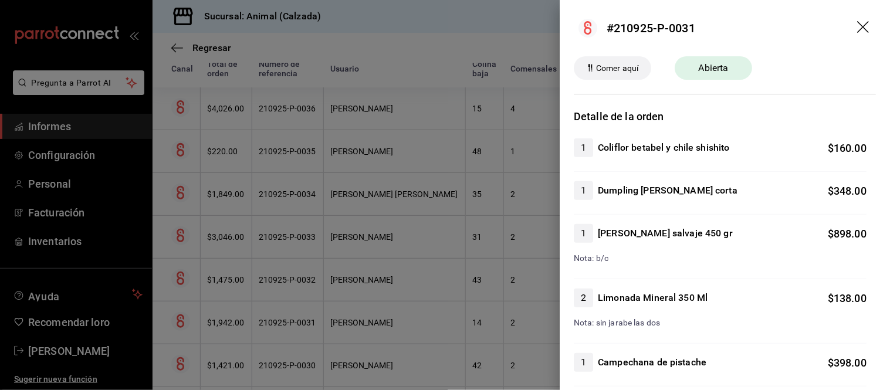
click at [369, 332] on div at bounding box center [445, 195] width 890 height 390
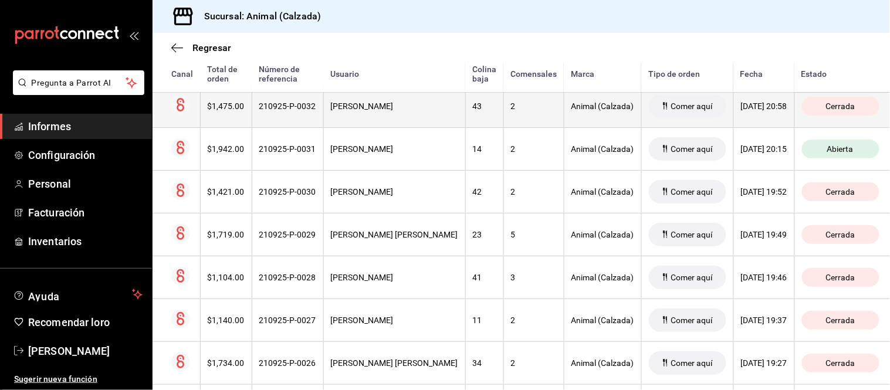
scroll to position [462, 0]
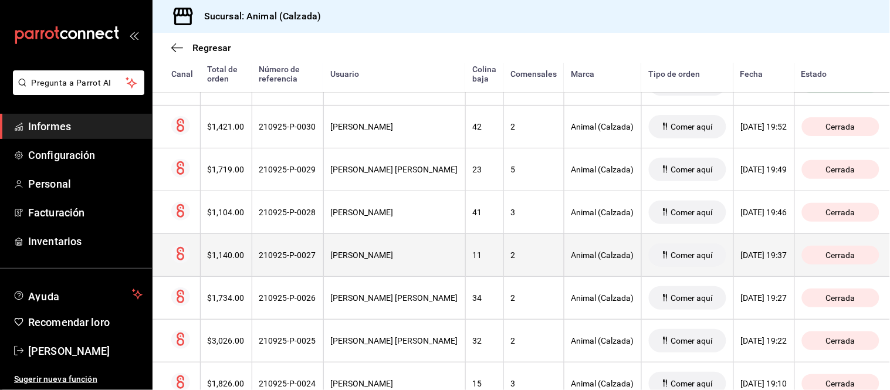
click at [419, 252] on div "[PERSON_NAME]" at bounding box center [394, 255] width 127 height 9
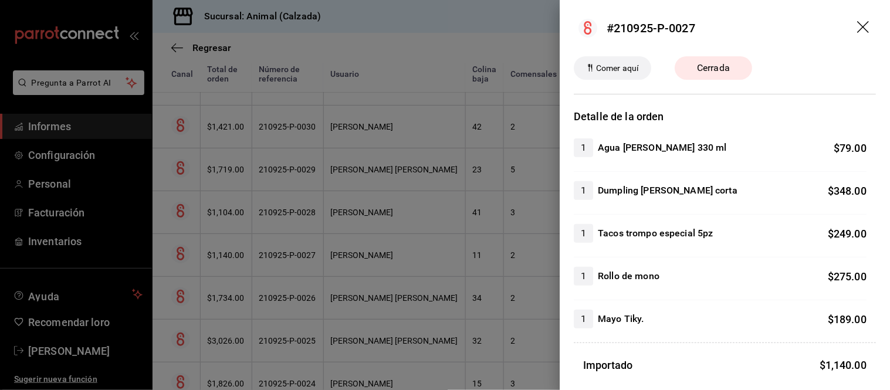
click at [419, 252] on div at bounding box center [445, 195] width 890 height 390
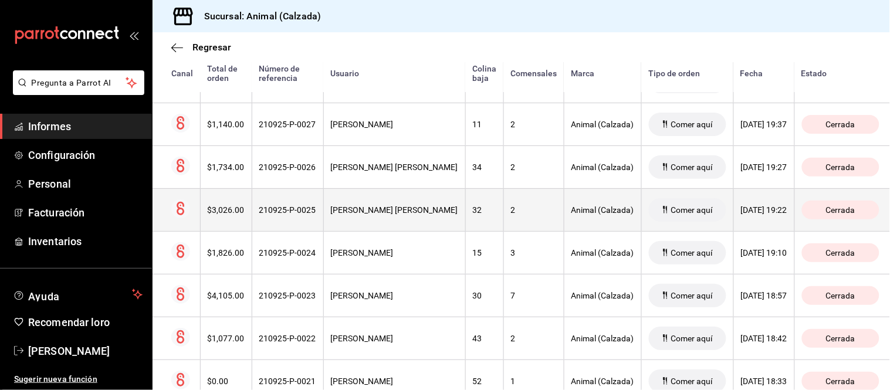
scroll to position [658, 0]
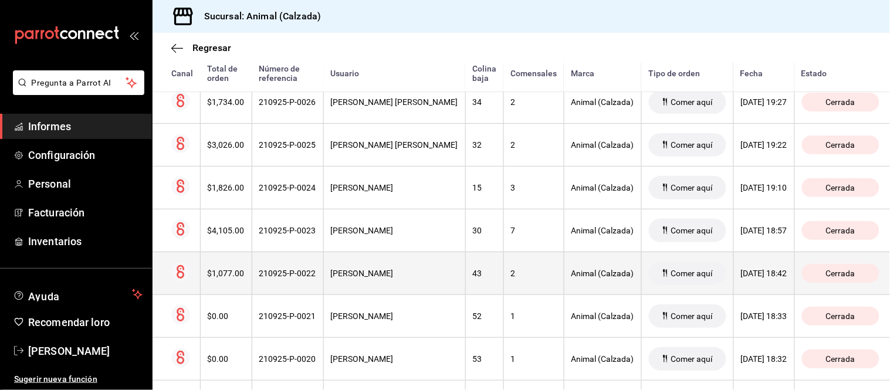
click at [418, 264] on th "[PERSON_NAME]" at bounding box center [394, 273] width 142 height 43
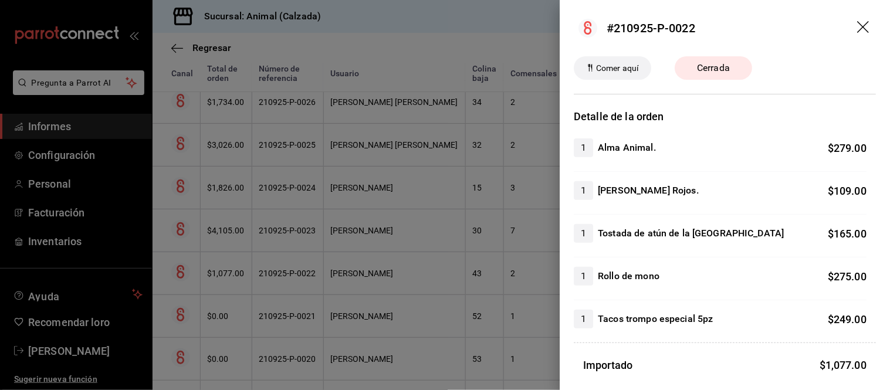
click at [418, 264] on div at bounding box center [445, 195] width 890 height 390
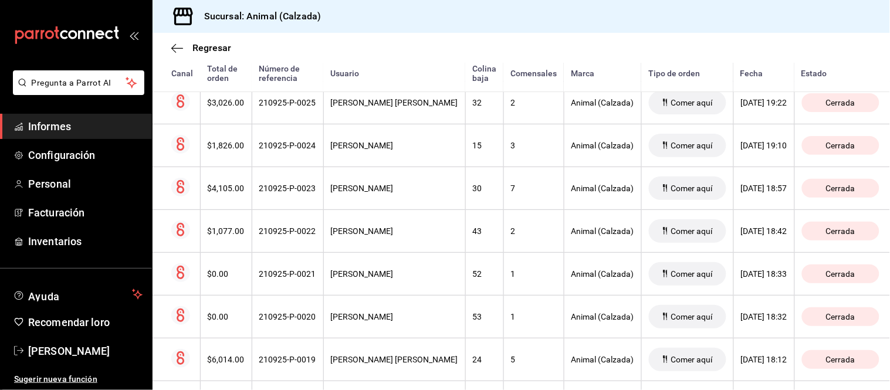
scroll to position [723, 0]
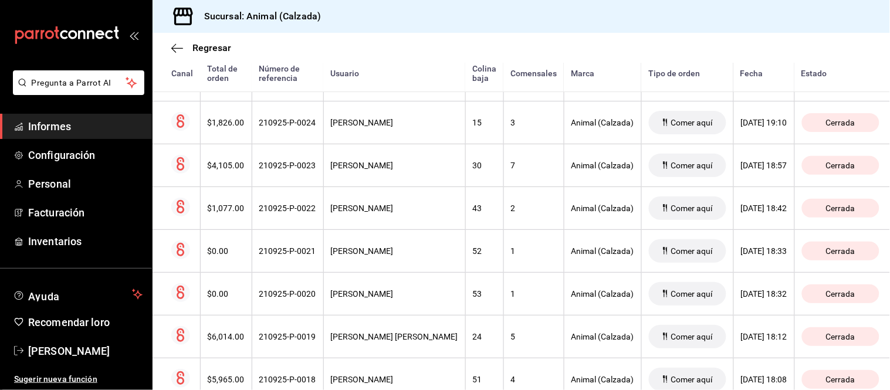
click at [418, 264] on th "[PERSON_NAME]" at bounding box center [394, 250] width 142 height 43
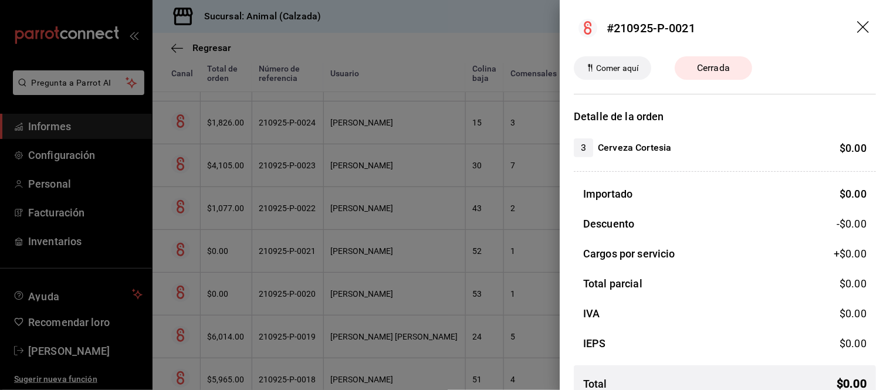
click at [418, 264] on div at bounding box center [445, 195] width 890 height 390
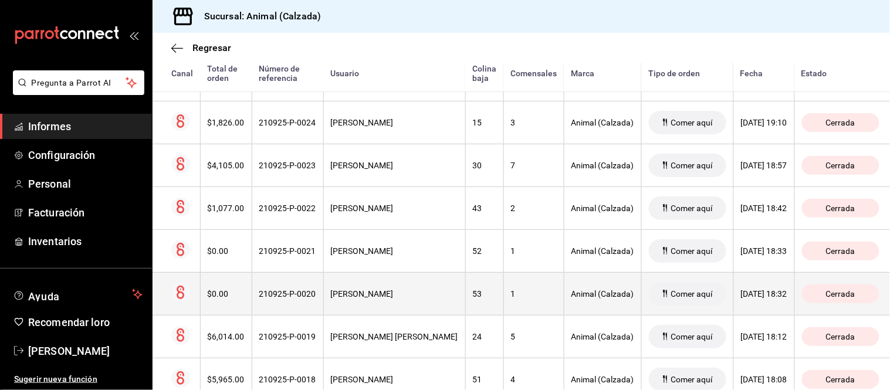
click at [421, 285] on th "[PERSON_NAME]" at bounding box center [394, 293] width 142 height 43
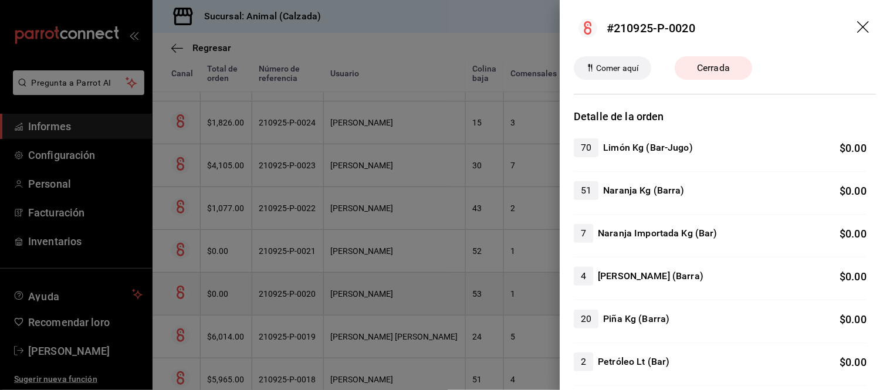
click at [421, 285] on div at bounding box center [445, 195] width 890 height 390
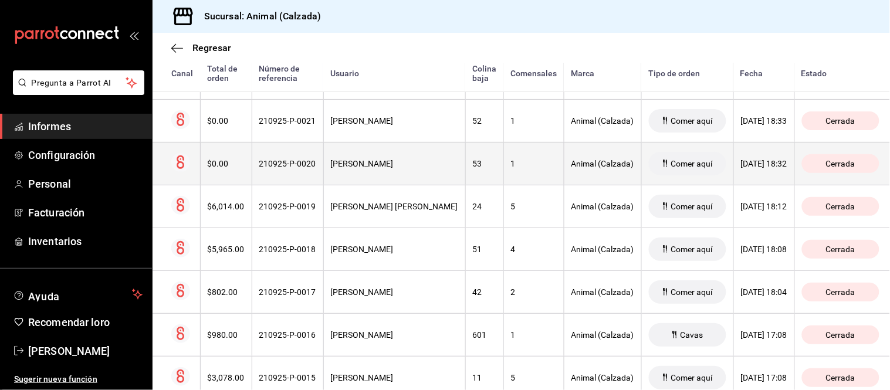
scroll to position [918, 0]
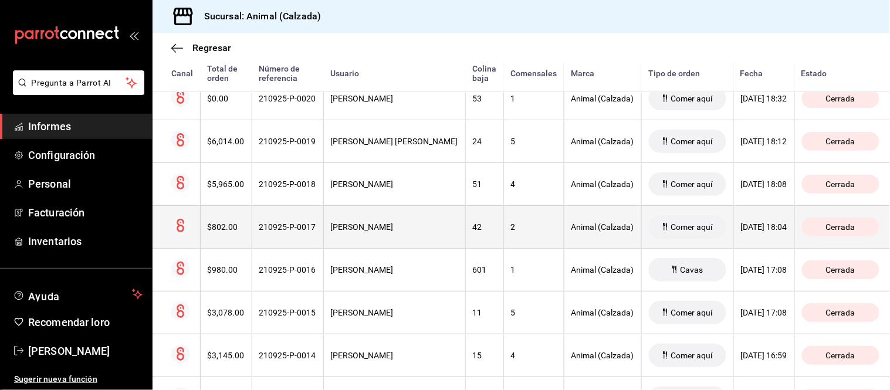
click at [394, 232] on font "[PERSON_NAME]" at bounding box center [362, 226] width 63 height 9
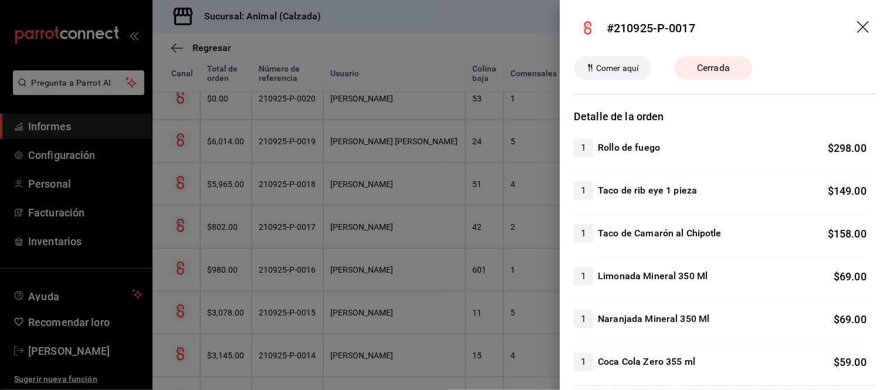
click at [413, 235] on div at bounding box center [445, 195] width 890 height 390
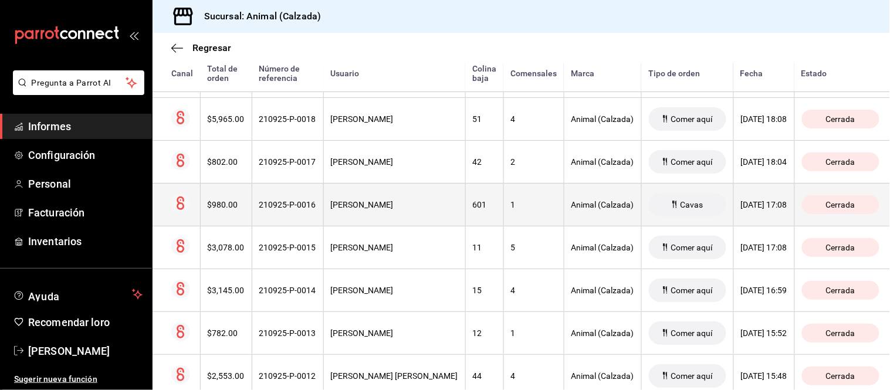
scroll to position [1049, 0]
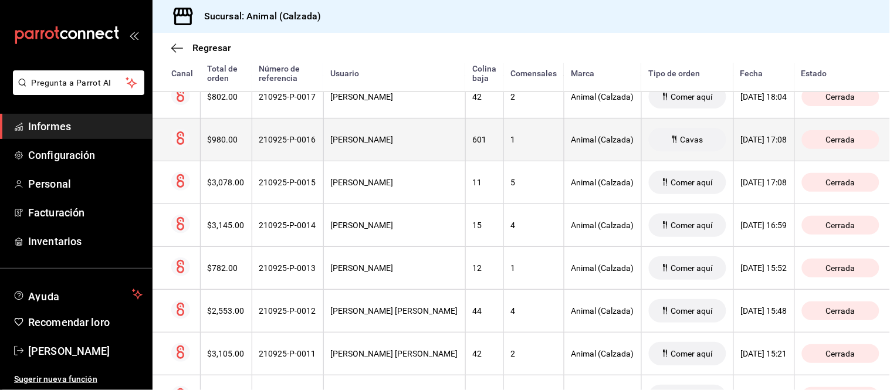
click at [410, 281] on th "[PERSON_NAME]" at bounding box center [394, 267] width 142 height 43
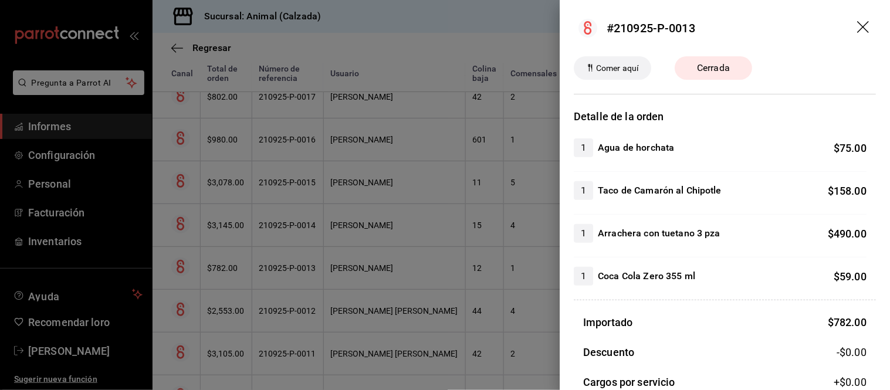
click at [410, 281] on div at bounding box center [445, 195] width 890 height 390
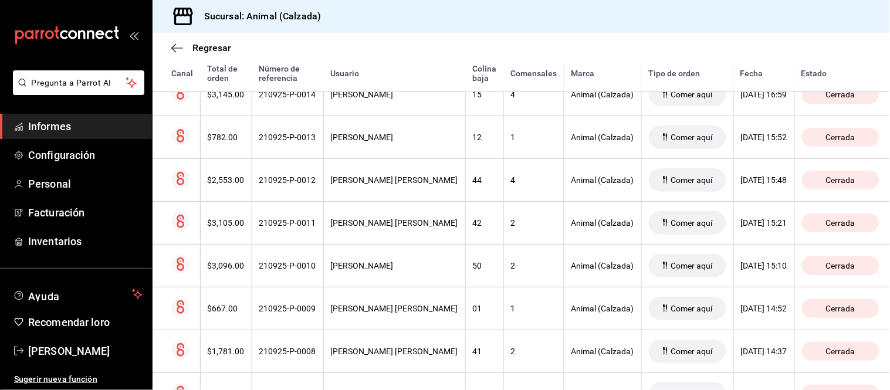
scroll to position [1245, 0]
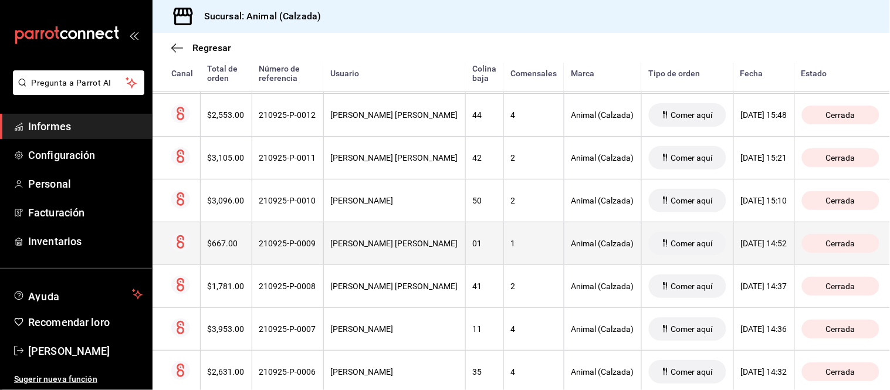
click at [400, 251] on th "[PERSON_NAME] [PERSON_NAME]" at bounding box center [394, 243] width 142 height 43
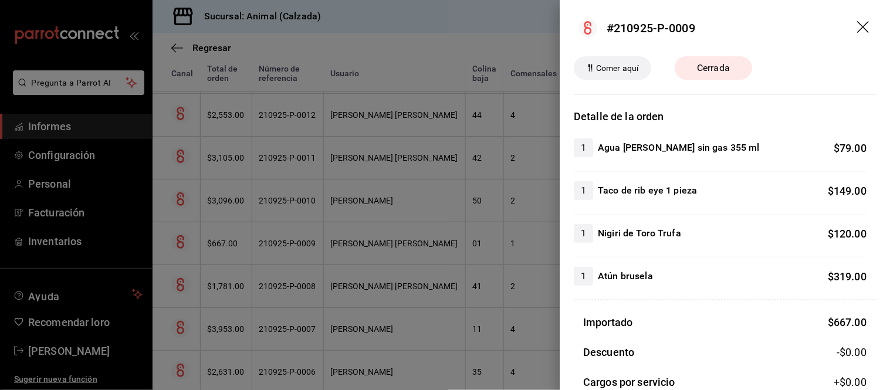
click at [400, 251] on div at bounding box center [445, 195] width 890 height 390
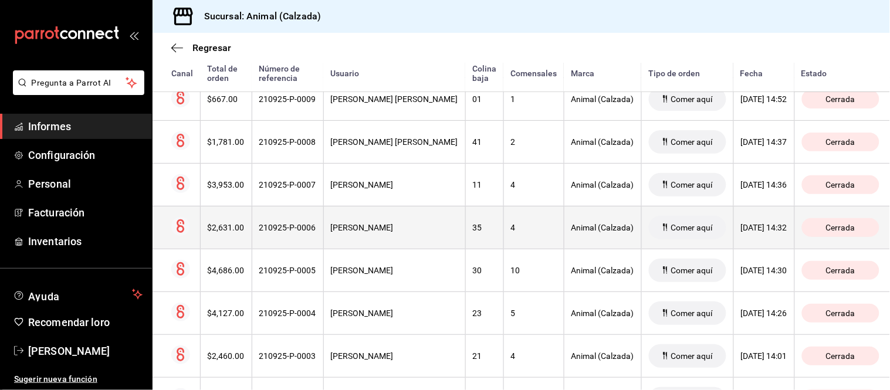
scroll to position [1325, 0]
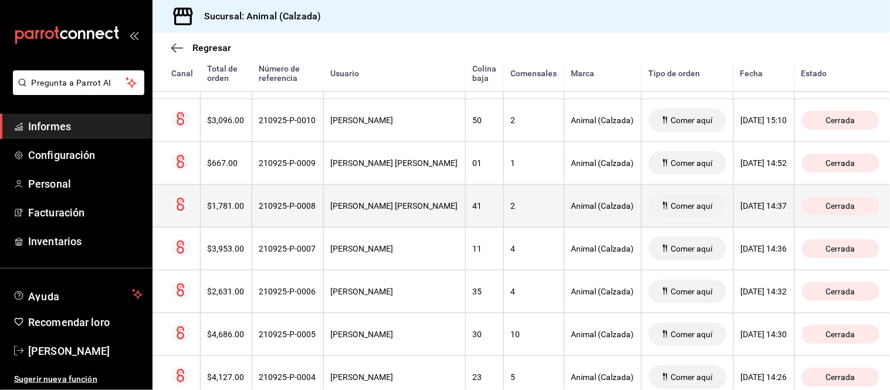
click at [398, 204] on font "[PERSON_NAME] [PERSON_NAME]" at bounding box center [394, 205] width 127 height 9
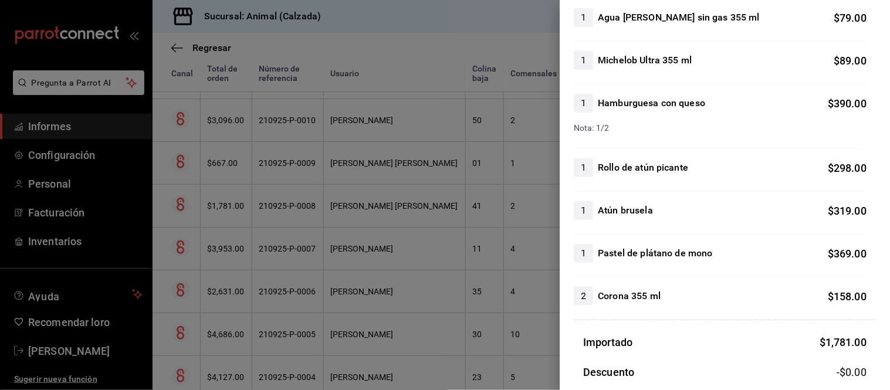
scroll to position [195, 0]
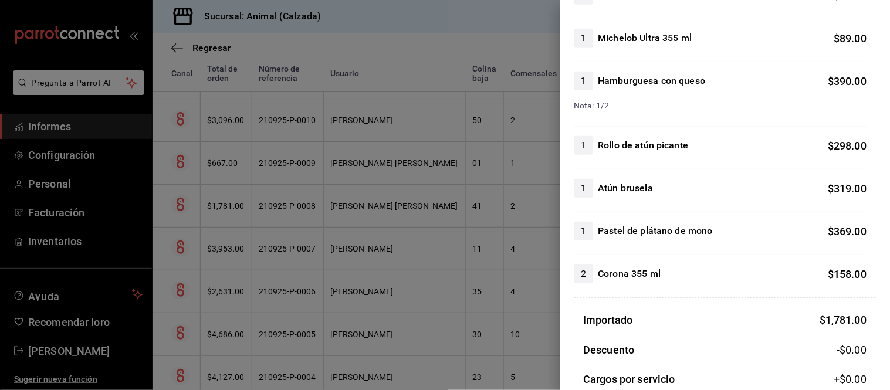
click at [464, 327] on div at bounding box center [445, 195] width 890 height 390
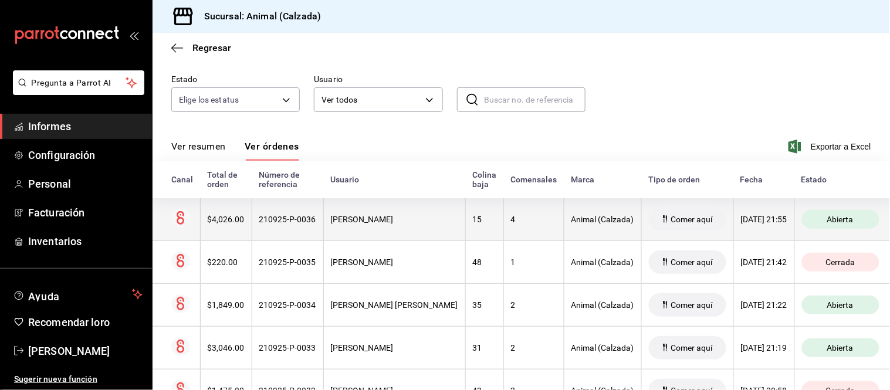
scroll to position [86, 0]
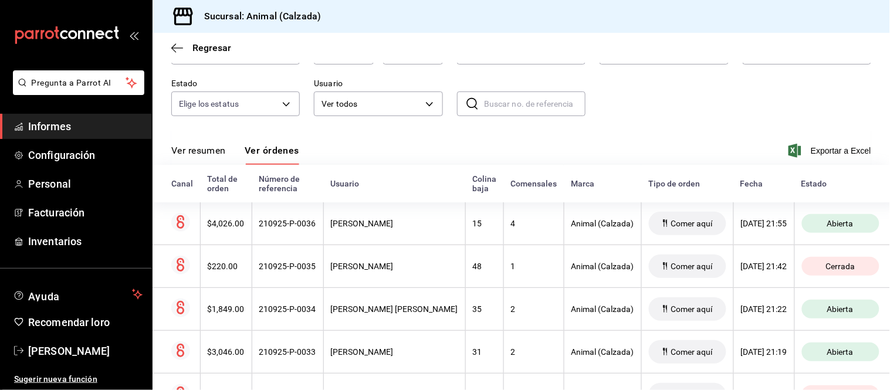
click at [219, 157] on button "Ver resumen" at bounding box center [198, 154] width 55 height 21
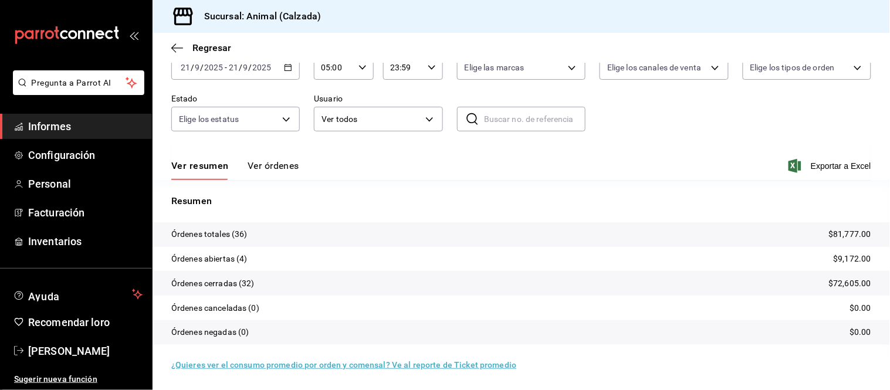
click at [268, 160] on font "Ver órdenes" at bounding box center [274, 166] width 52 height 12
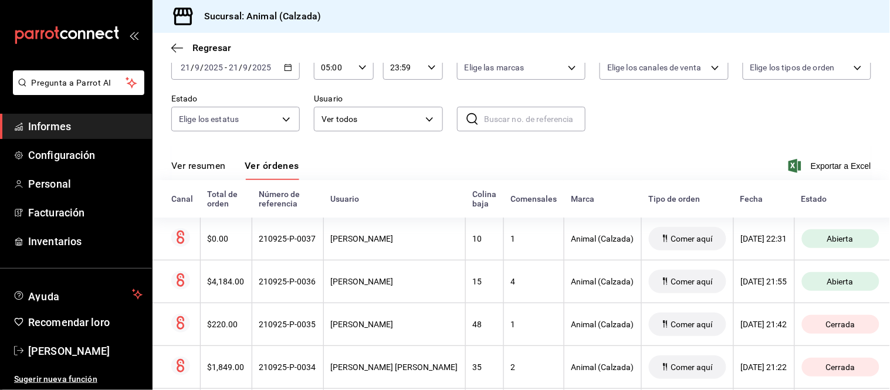
click at [195, 165] on font "Ver resumen" at bounding box center [198, 165] width 55 height 11
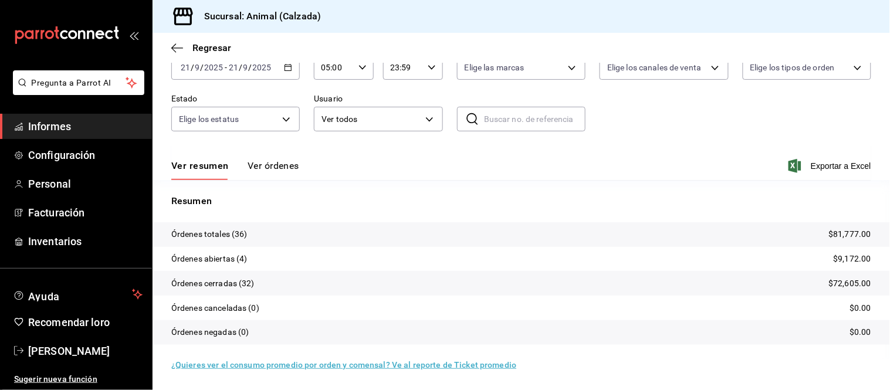
click at [263, 180] on button "Ver órdenes" at bounding box center [274, 170] width 52 height 21
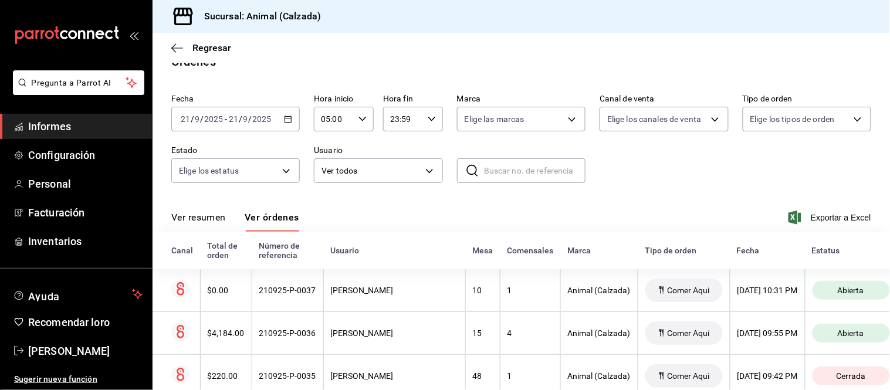
scroll to position [71, 0]
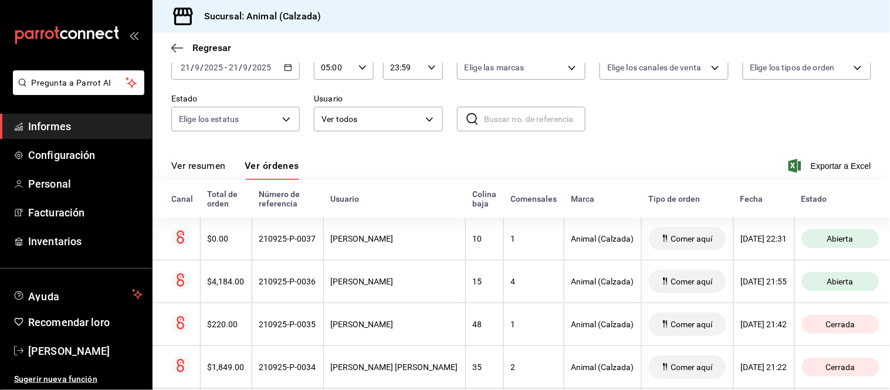
click at [207, 168] on font "Ver resumen" at bounding box center [198, 165] width 55 height 11
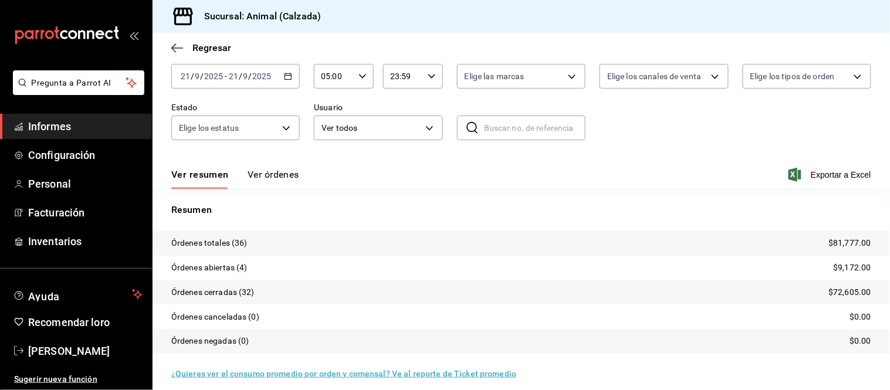
scroll to position [71, 0]
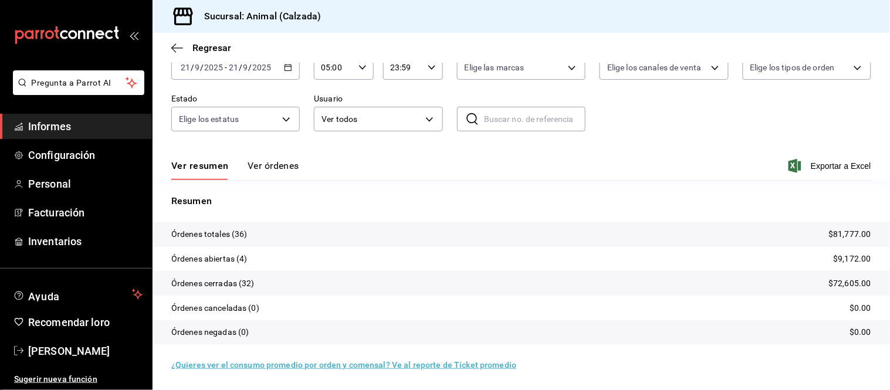
click at [274, 173] on button "Ver órdenes" at bounding box center [274, 170] width 52 height 21
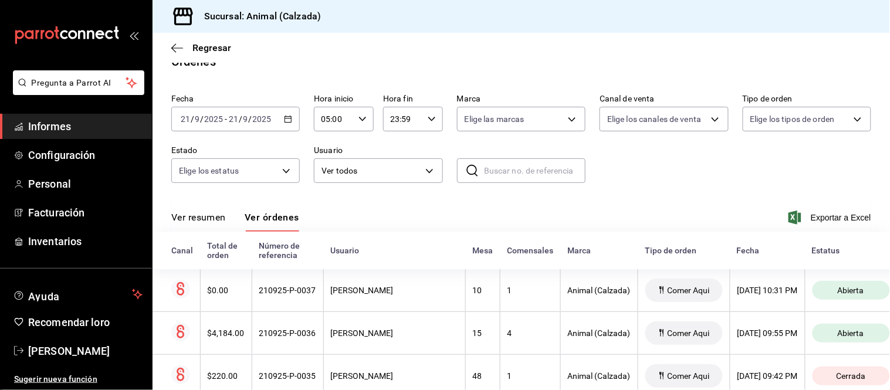
scroll to position [71, 0]
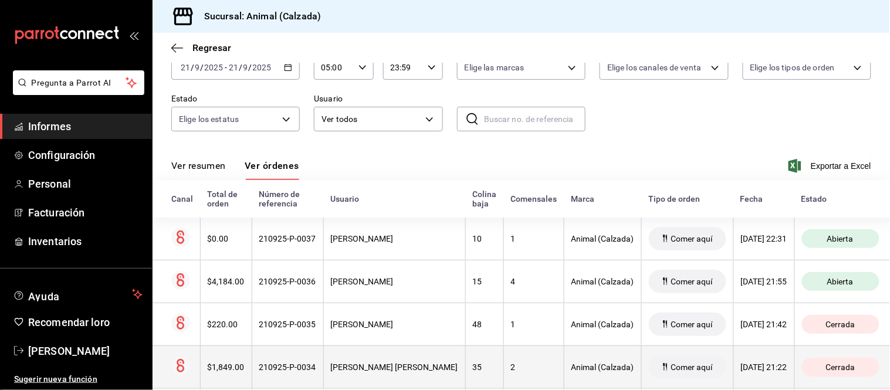
click at [425, 362] on th "[PERSON_NAME] [PERSON_NAME]" at bounding box center [394, 367] width 142 height 43
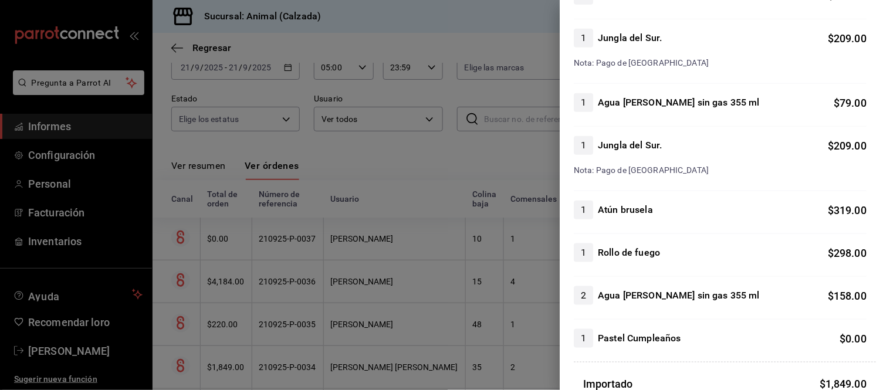
scroll to position [261, 0]
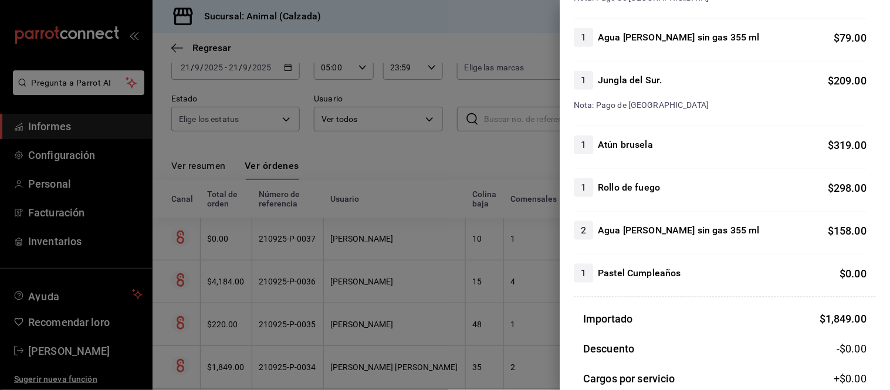
click at [441, 332] on div at bounding box center [445, 195] width 890 height 390
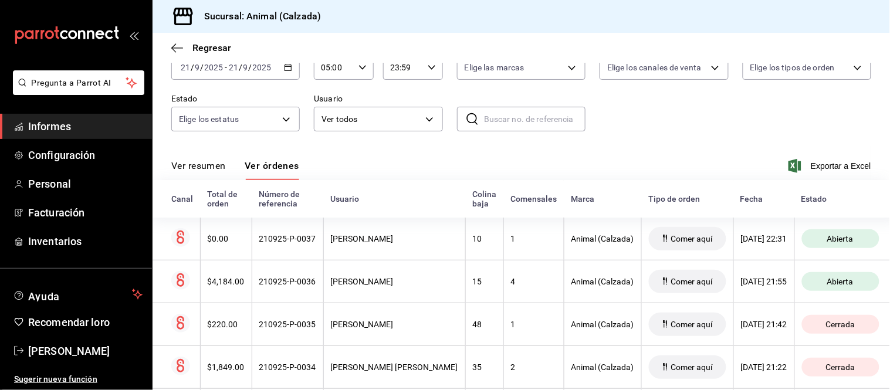
click at [220, 168] on font "Ver resumen" at bounding box center [198, 165] width 55 height 11
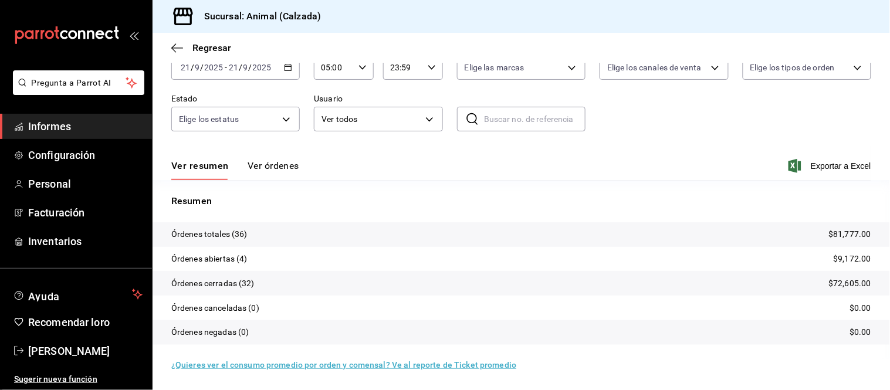
click at [280, 169] on font "Ver órdenes" at bounding box center [274, 165] width 52 height 11
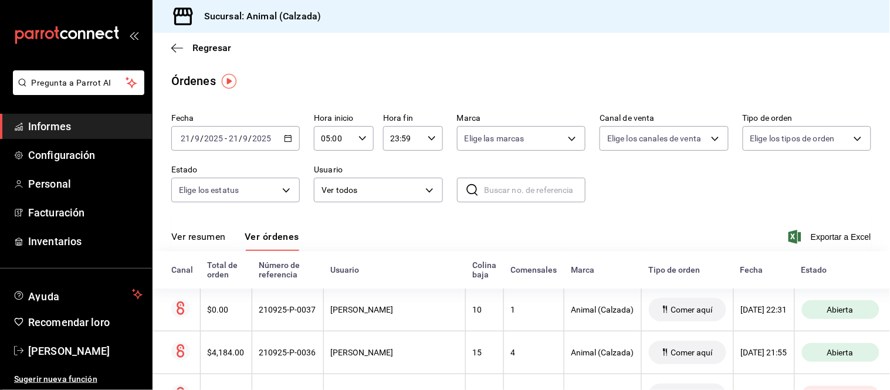
click at [206, 236] on font "Ver resumen" at bounding box center [198, 236] width 55 height 11
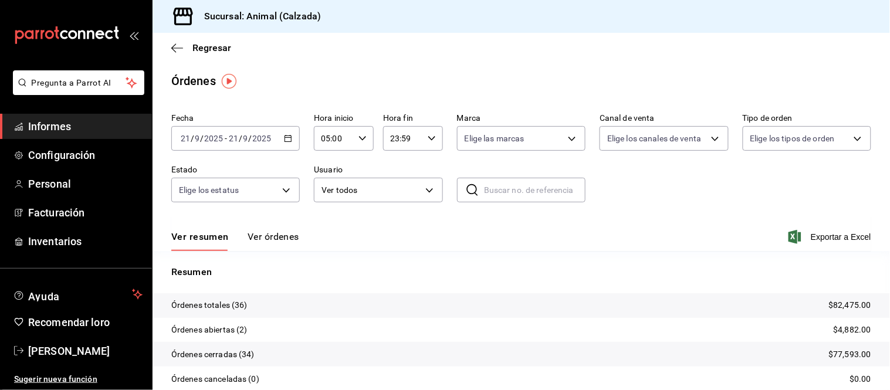
click at [276, 238] on font "Ver órdenes" at bounding box center [274, 236] width 52 height 11
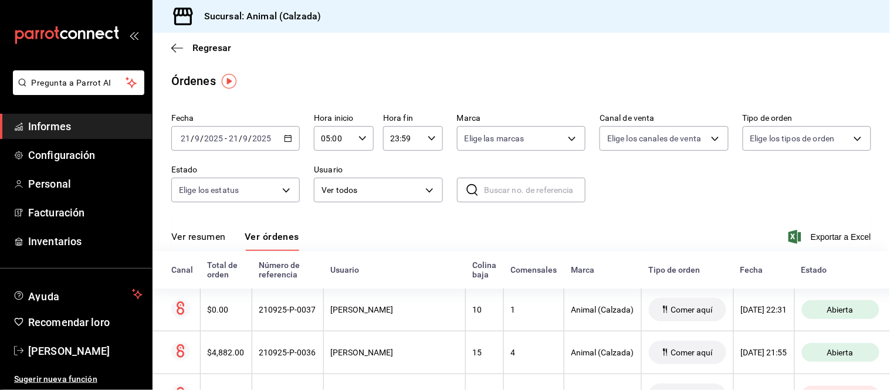
click at [217, 242] on font "Ver resumen" at bounding box center [198, 236] width 55 height 11
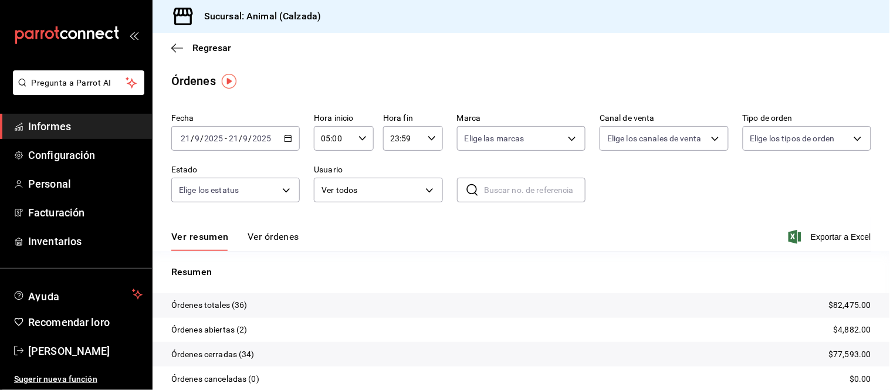
click at [261, 234] on font "Ver órdenes" at bounding box center [274, 236] width 52 height 11
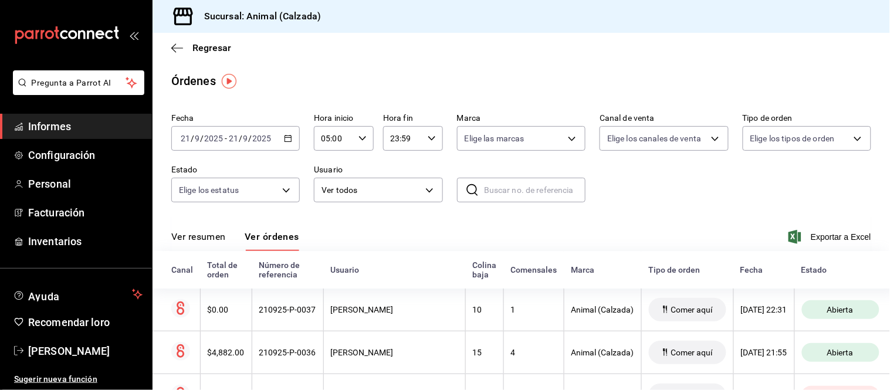
click at [187, 242] on font "Ver resumen" at bounding box center [198, 236] width 55 height 11
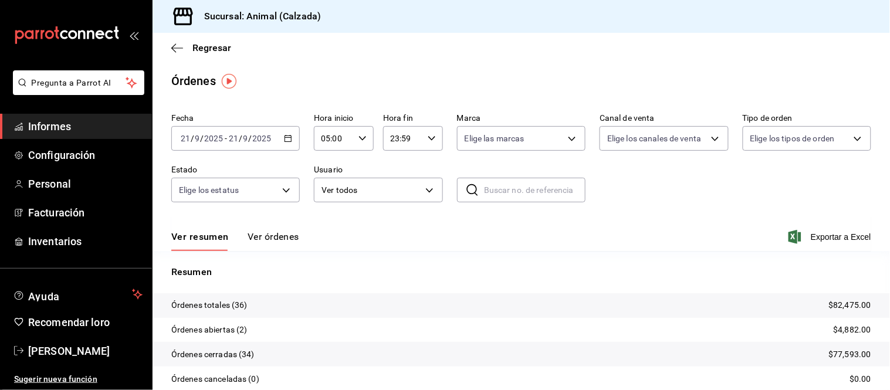
click at [279, 239] on font "Ver órdenes" at bounding box center [274, 236] width 52 height 11
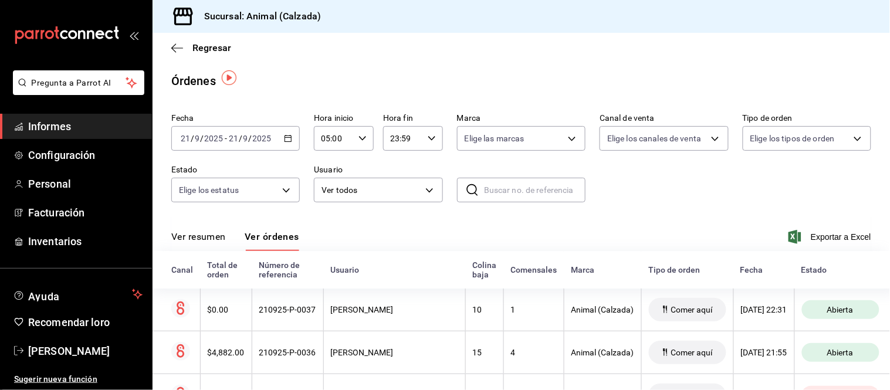
scroll to position [65, 0]
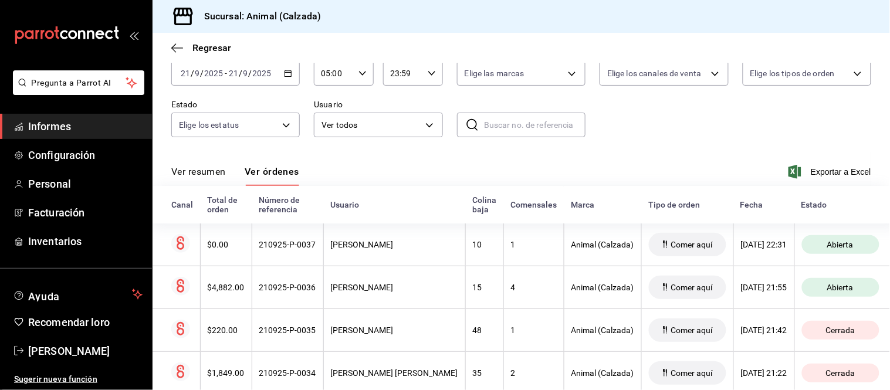
click at [204, 165] on font "Ver resumen" at bounding box center [198, 171] width 55 height 12
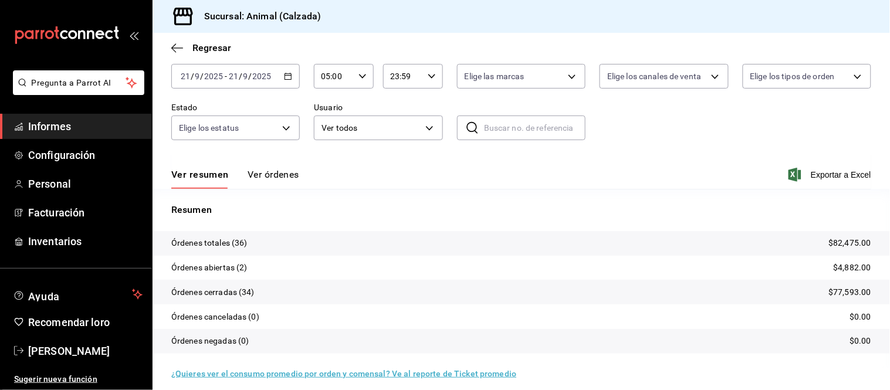
scroll to position [65, 0]
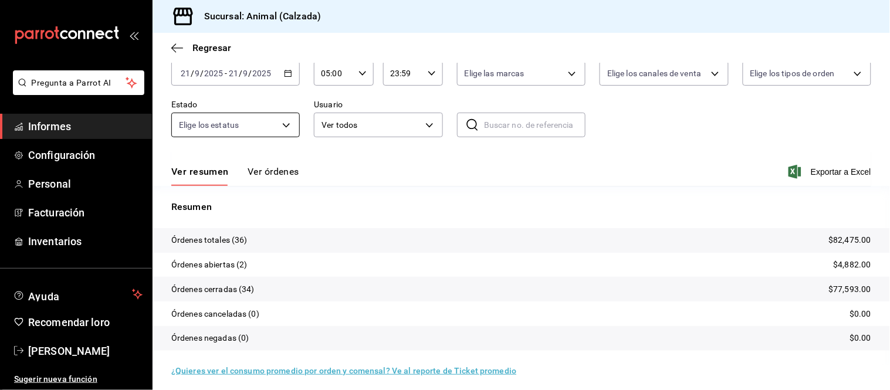
drag, startPoint x: 268, startPoint y: 171, endPoint x: 271, endPoint y: 165, distance: 6.3
click at [271, 171] on font "Ver órdenes" at bounding box center [274, 171] width 52 height 11
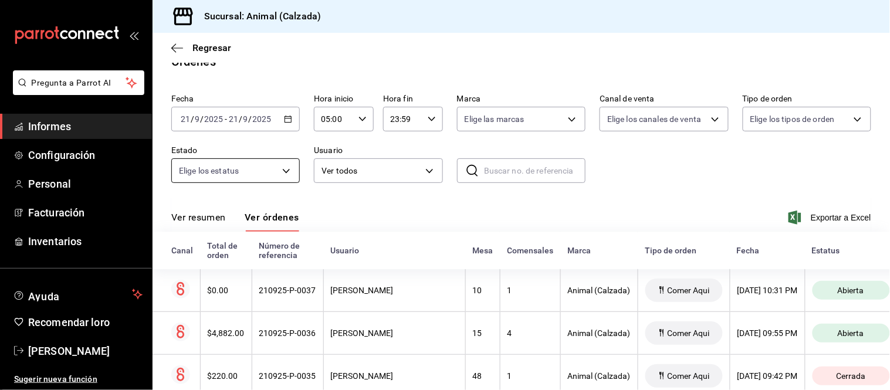
scroll to position [65, 0]
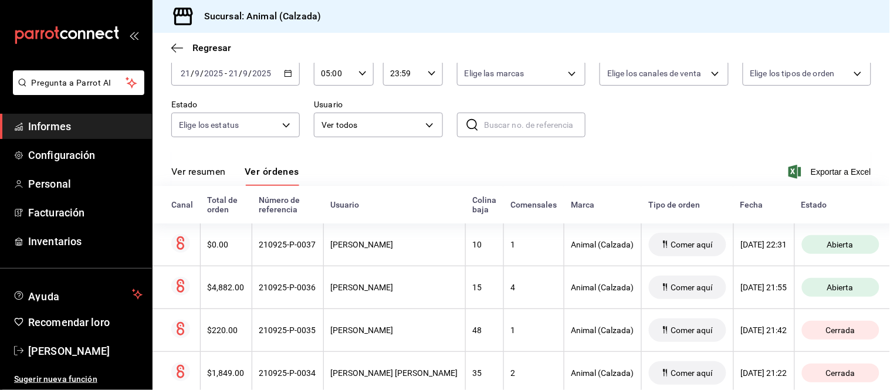
click at [182, 184] on button "Ver resumen" at bounding box center [198, 175] width 55 height 21
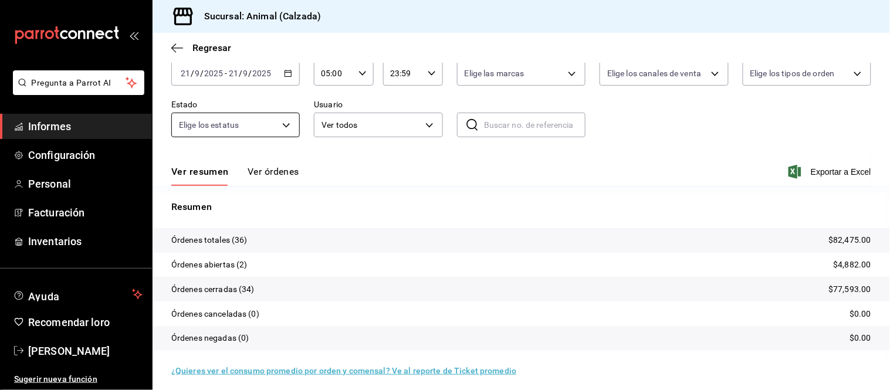
click at [255, 178] on button "Ver órdenes" at bounding box center [274, 175] width 52 height 21
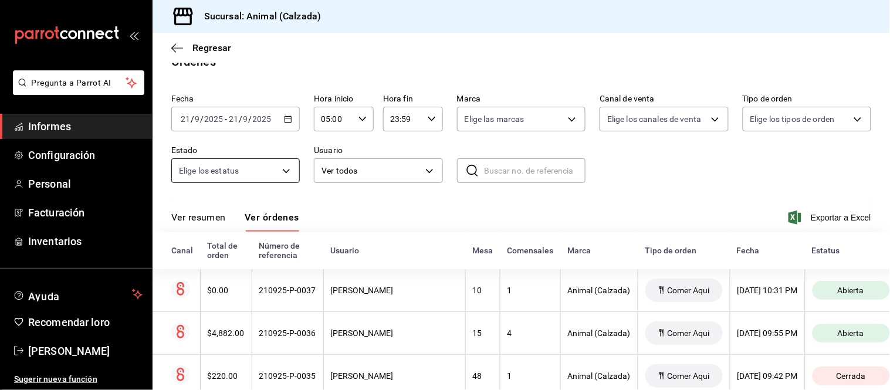
scroll to position [65, 0]
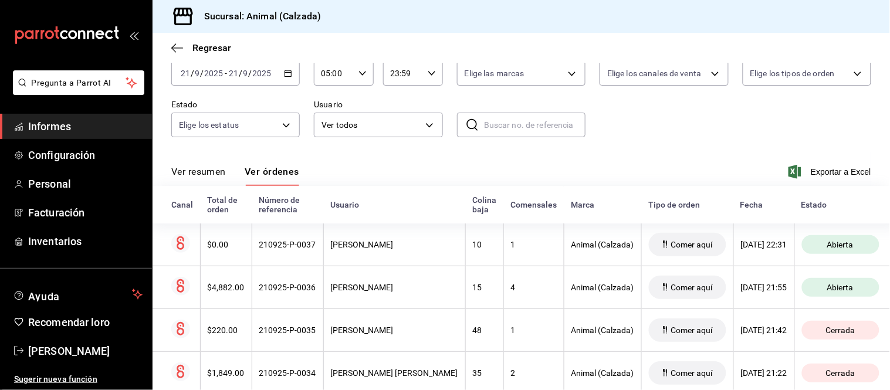
click at [216, 168] on font "Ver resumen" at bounding box center [198, 171] width 55 height 11
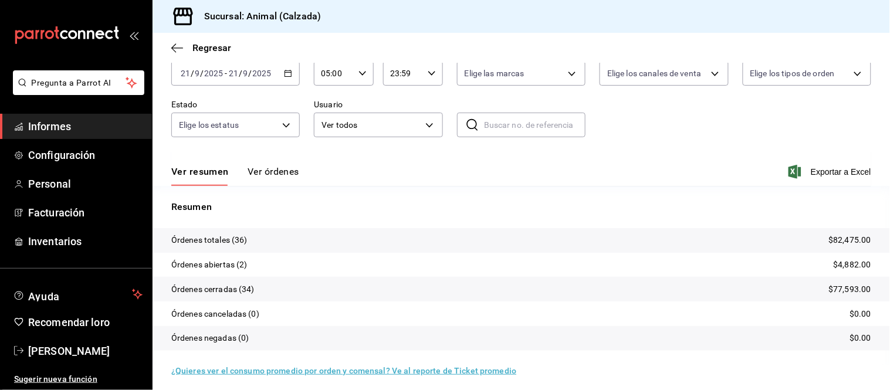
click at [278, 178] on button "Ver órdenes" at bounding box center [274, 175] width 52 height 21
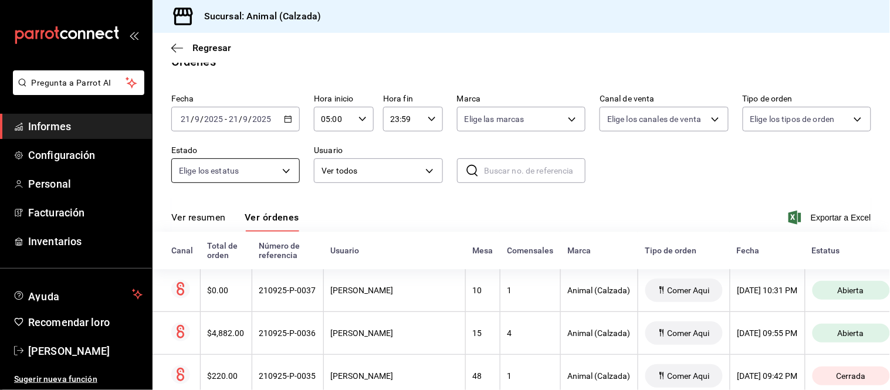
scroll to position [65, 0]
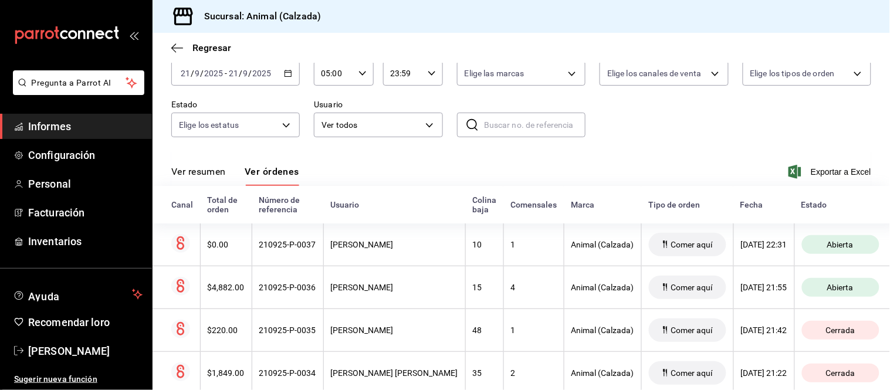
click at [180, 167] on font "Ver resumen" at bounding box center [198, 171] width 55 height 11
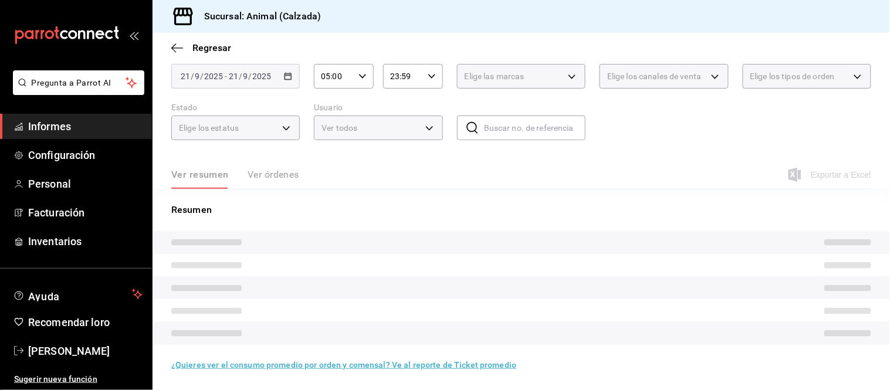
scroll to position [65, 0]
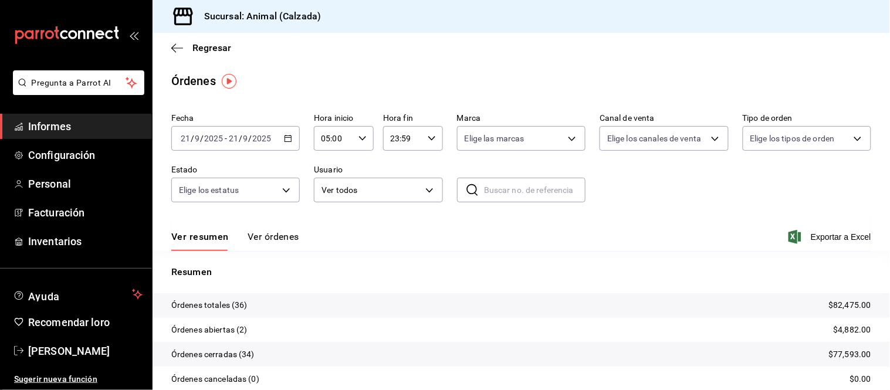
click at [283, 241] on font "Ver órdenes" at bounding box center [274, 236] width 52 height 11
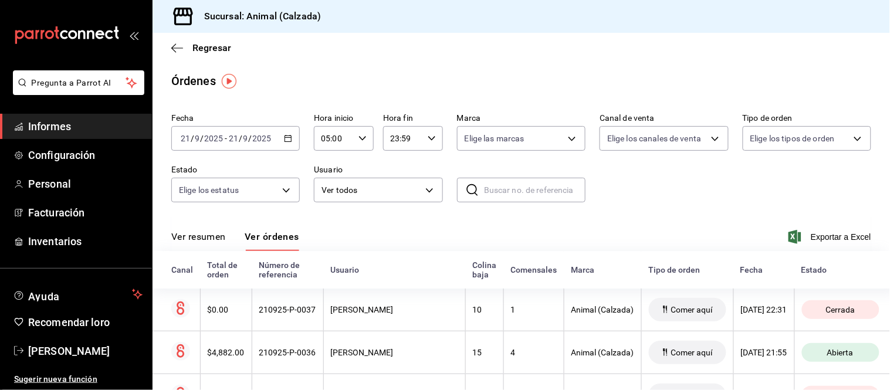
click at [225, 241] on font "Ver resumen" at bounding box center [198, 236] width 55 height 11
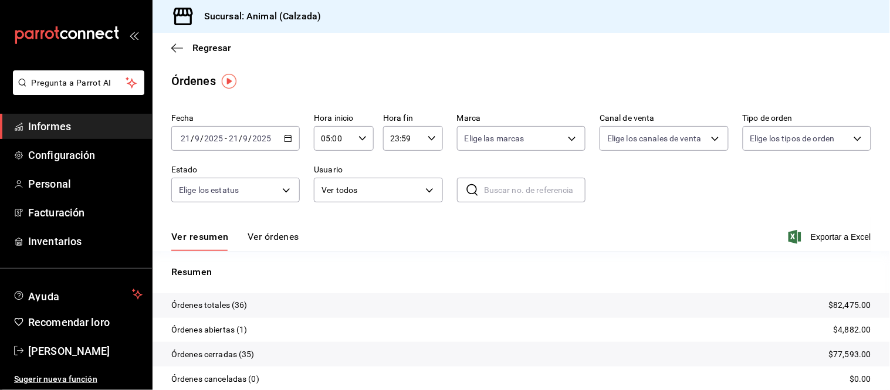
drag, startPoint x: 282, startPoint y: 232, endPoint x: 278, endPoint y: 228, distance: 6.6
click at [282, 233] on font "Ver órdenes" at bounding box center [274, 236] width 52 height 11
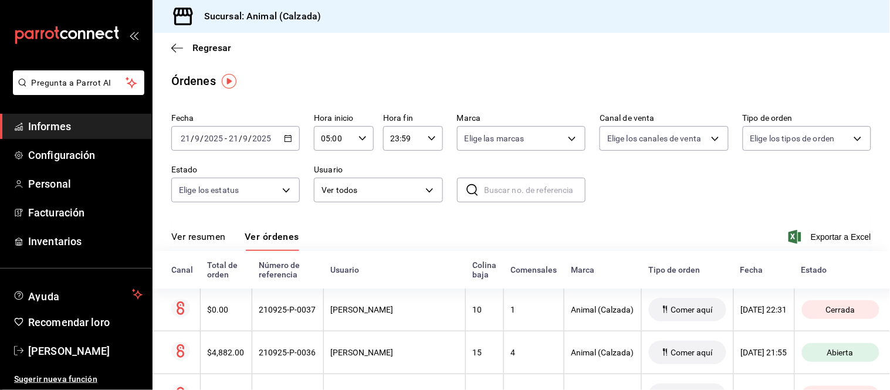
drag, startPoint x: 208, startPoint y: 235, endPoint x: 204, endPoint y: 224, distance: 11.1
click at [207, 236] on font "Ver resumen" at bounding box center [198, 236] width 55 height 11
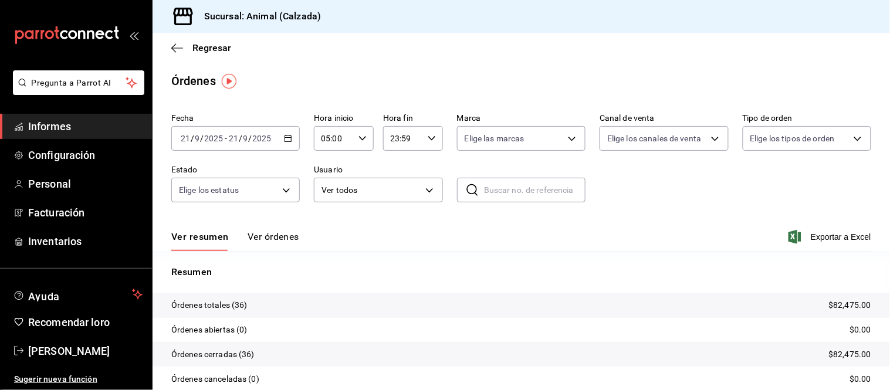
click at [270, 238] on font "Ver órdenes" at bounding box center [274, 236] width 52 height 11
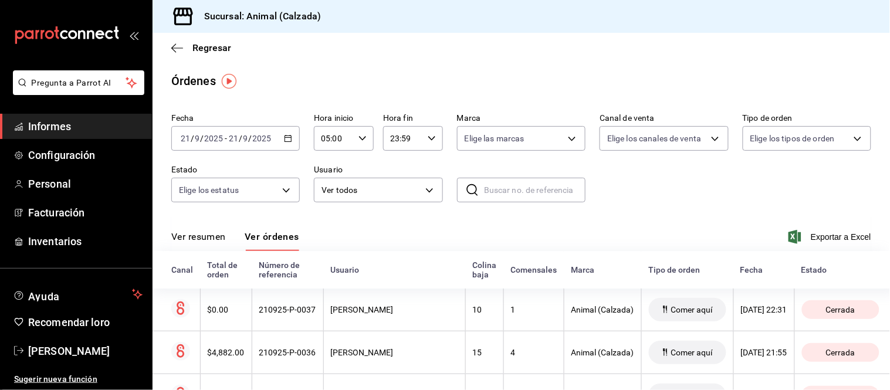
click at [289, 231] on font "Ver órdenes" at bounding box center [272, 236] width 55 height 11
click at [216, 245] on button "Ver resumen" at bounding box center [198, 241] width 55 height 21
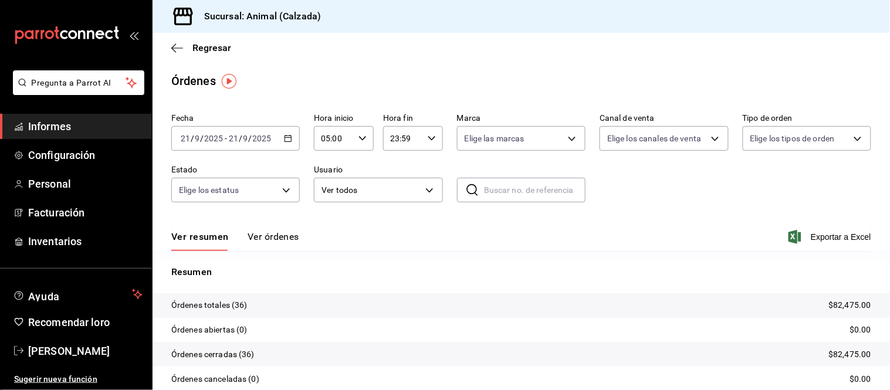
click at [255, 239] on font "Ver órdenes" at bounding box center [274, 236] width 52 height 11
